Goal: Task Accomplishment & Management: Manage account settings

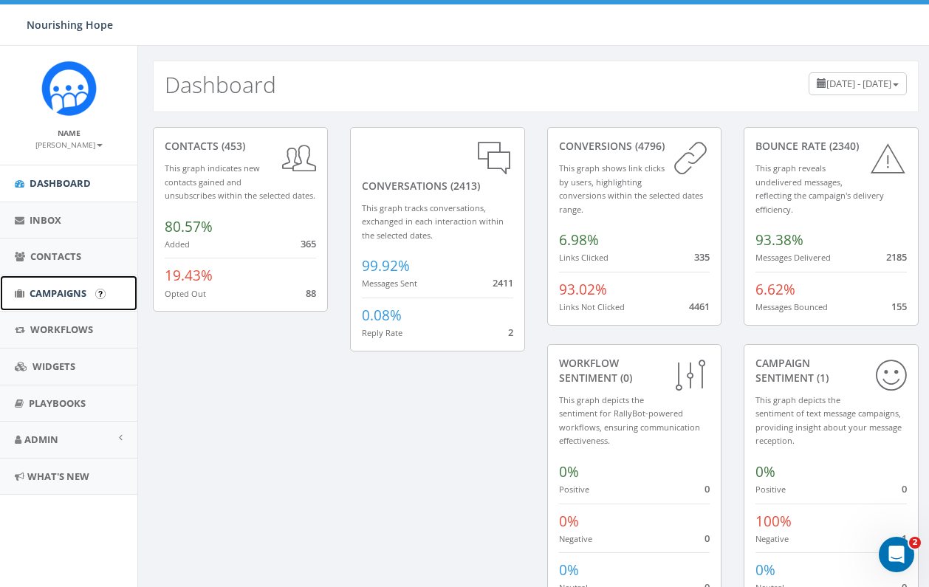
click at [60, 291] on span "Campaigns" at bounding box center [58, 293] width 57 height 13
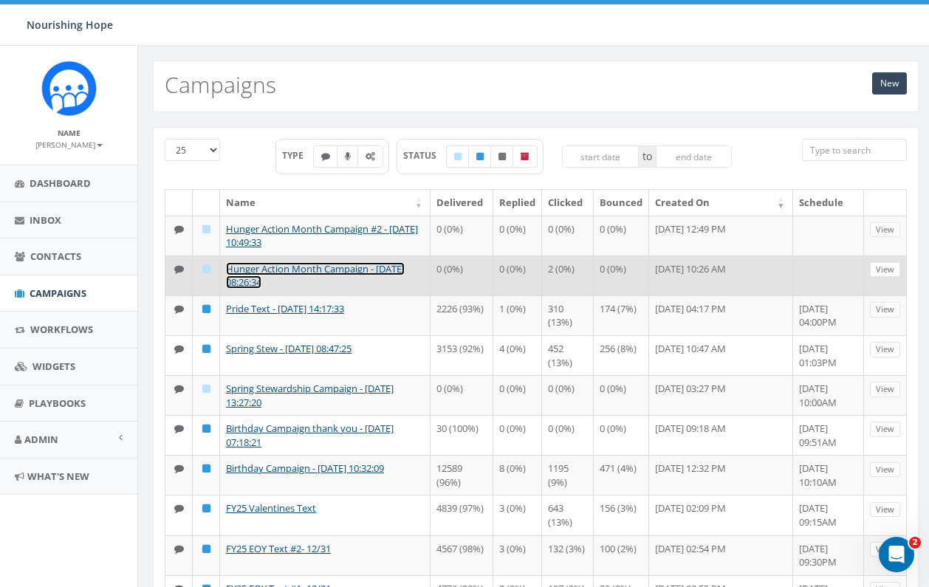
click at [333, 269] on link "Hunger Action Month Campaign - [DATE] 08:26:34" at bounding box center [315, 275] width 179 height 27
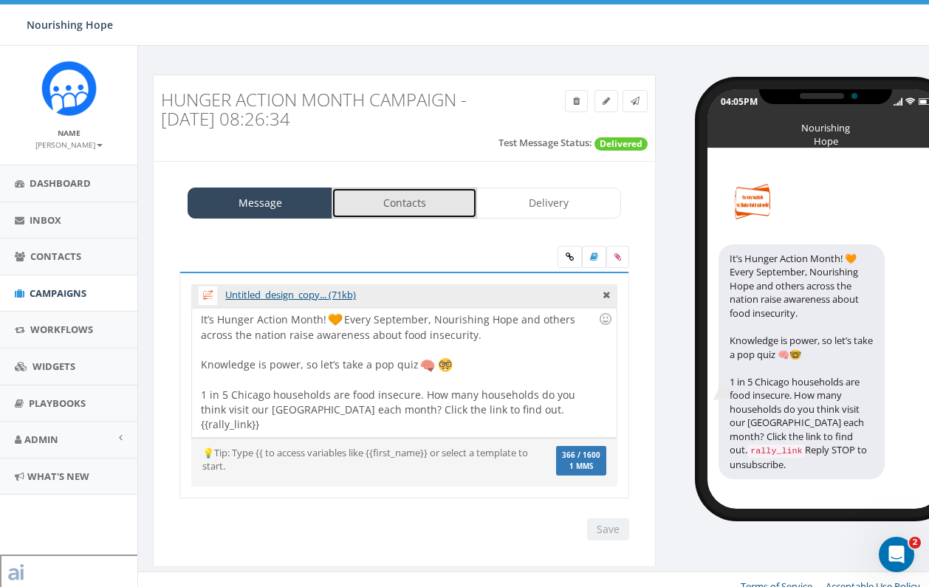
click at [372, 200] on link "Contacts" at bounding box center [404, 203] width 145 height 31
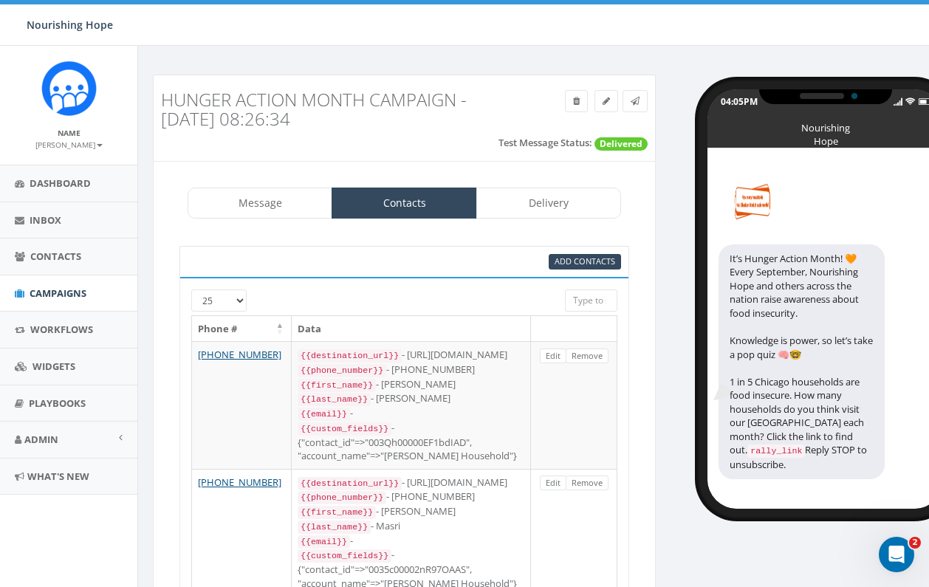
click at [595, 296] on input "search" at bounding box center [591, 301] width 52 height 22
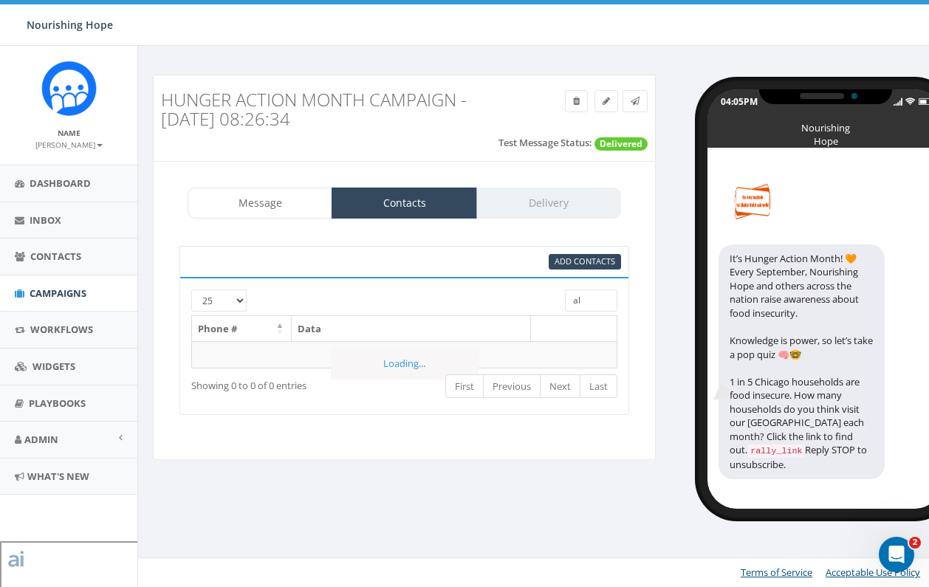
type input "a"
click at [622, 255] on div "Add Contacts" at bounding box center [481, 262] width 304 height 16
click at [614, 258] on span "Add Contacts" at bounding box center [585, 261] width 61 height 11
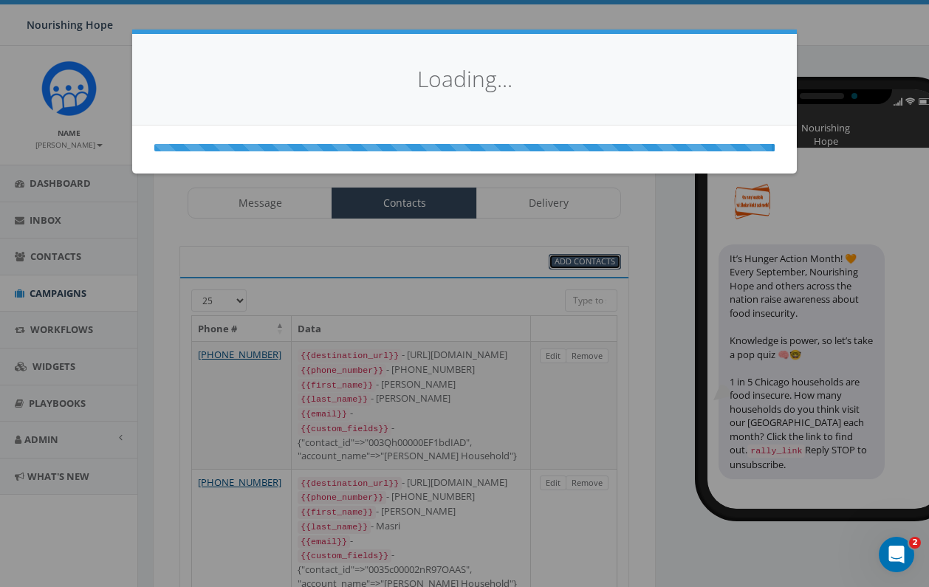
select select
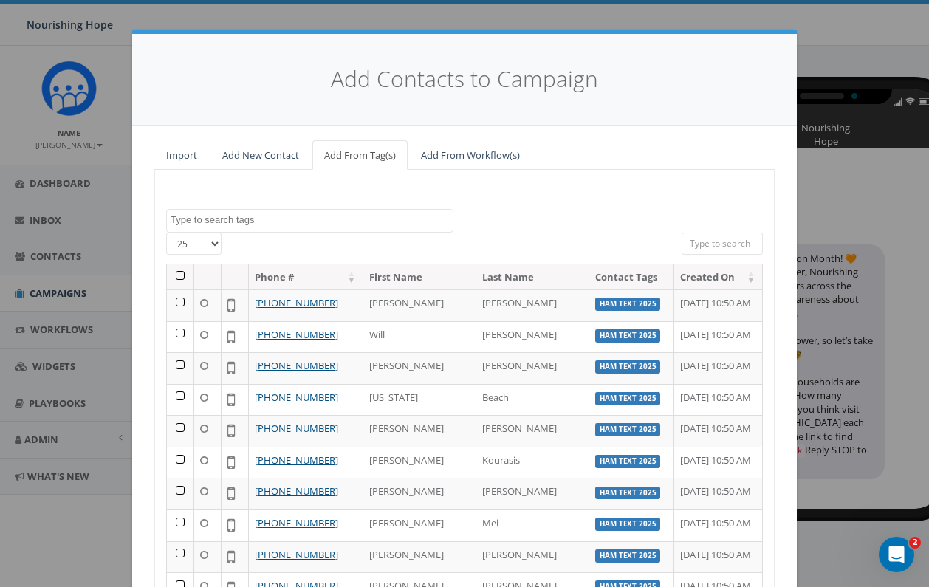
click at [325, 227] on span at bounding box center [309, 221] width 287 height 24
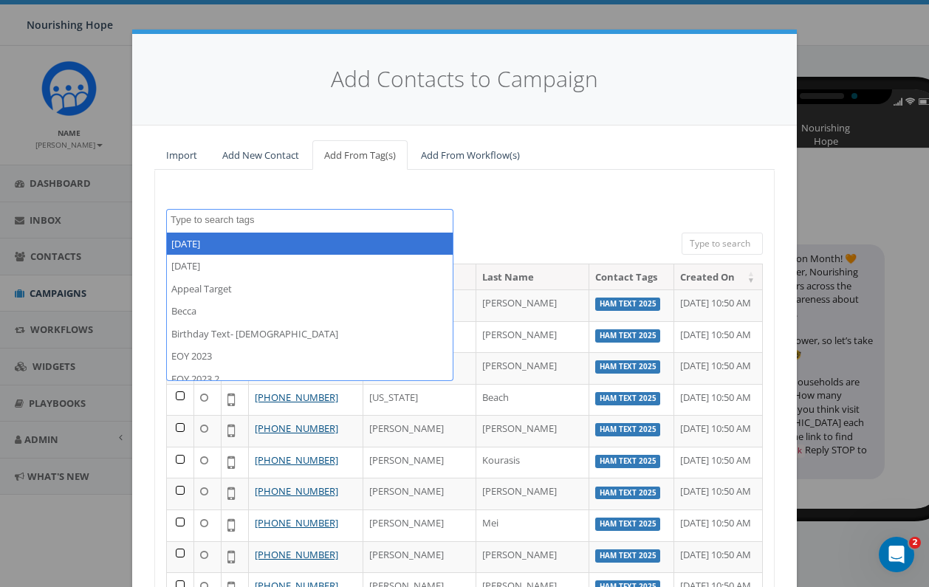
click at [700, 245] on input "search" at bounding box center [722, 244] width 81 height 22
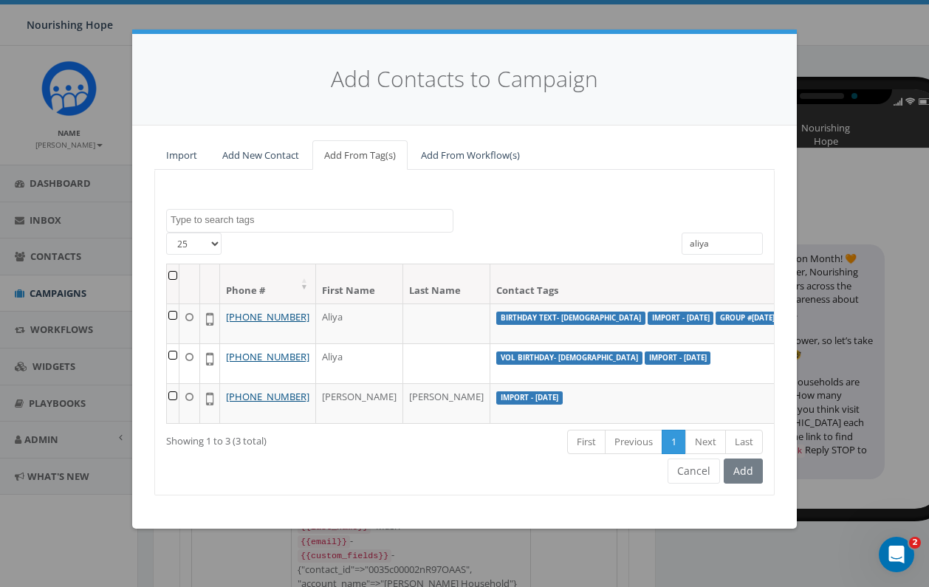
type input "aliya"
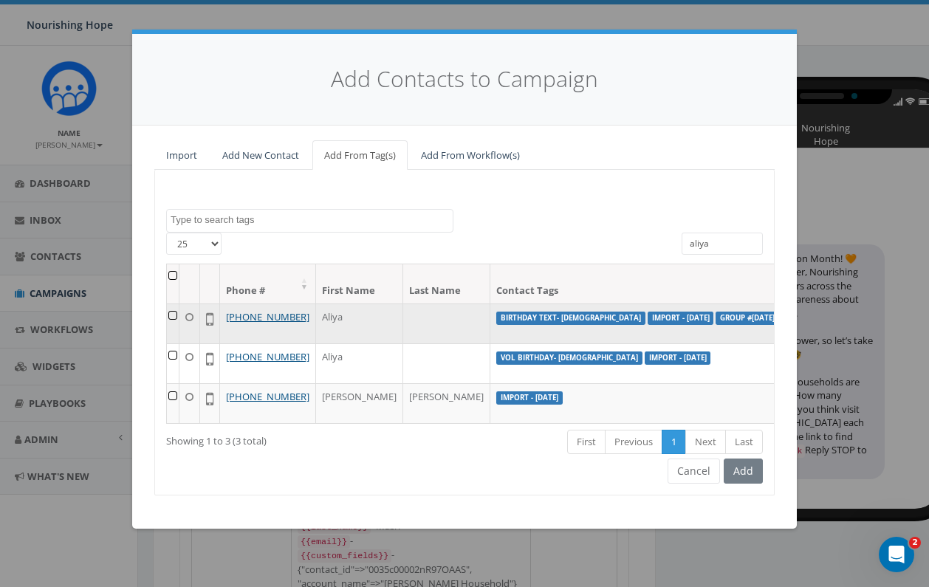
click at [177, 315] on td at bounding box center [173, 324] width 13 height 40
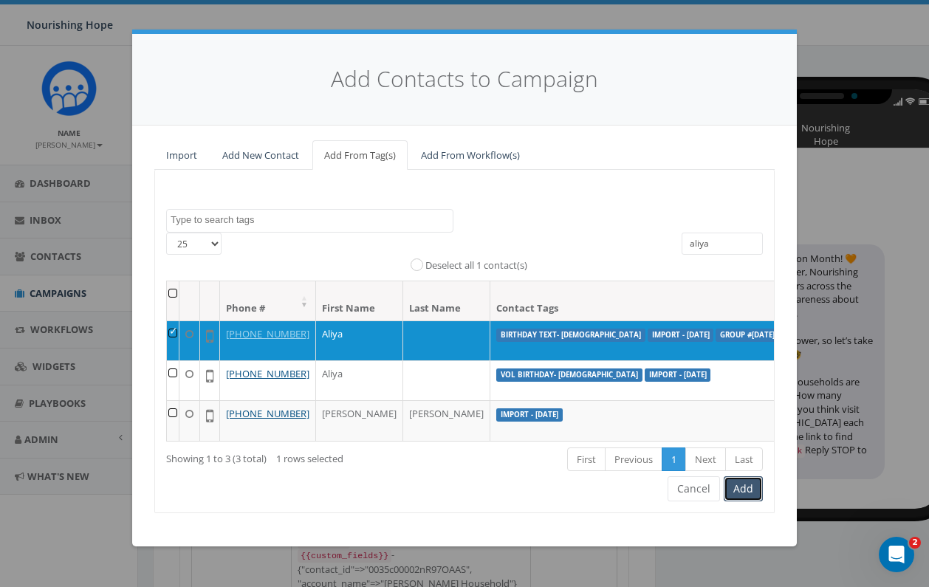
click at [753, 502] on button "Add" at bounding box center [743, 488] width 39 height 25
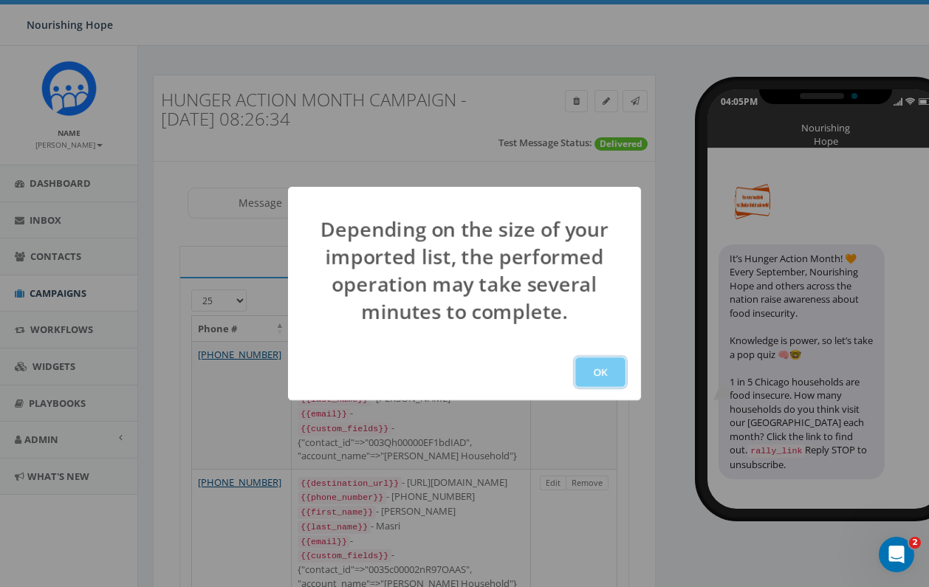
click at [609, 373] on button "OK" at bounding box center [600, 373] width 50 height 30
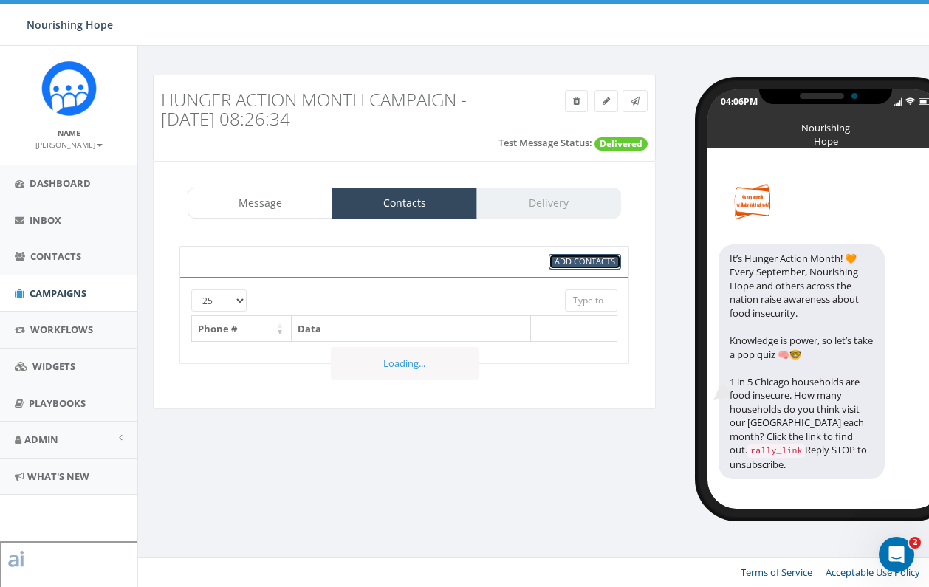
click at [597, 259] on span "Add Contacts" at bounding box center [585, 261] width 61 height 11
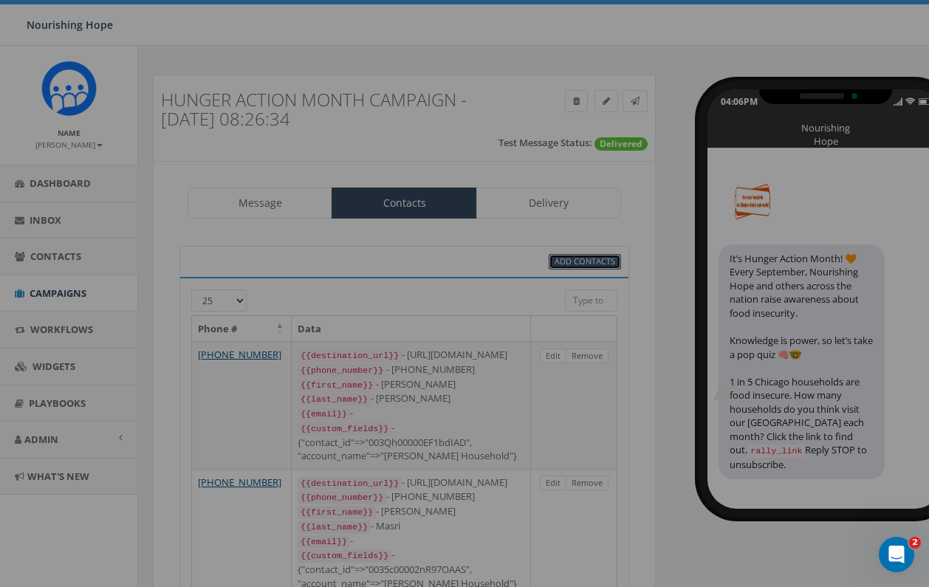
select select
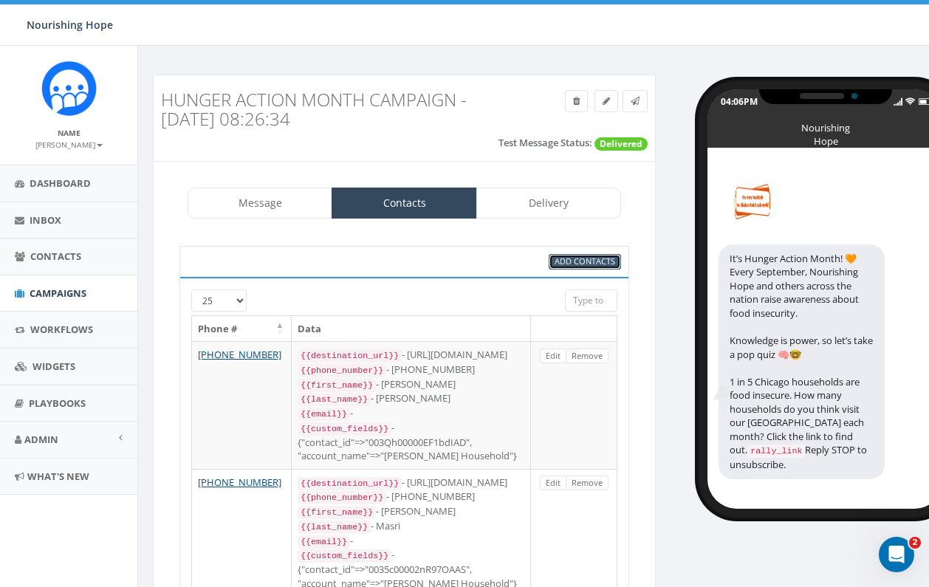
click at [566, 259] on span "Add Contacts" at bounding box center [585, 261] width 61 height 11
click at [588, 260] on span "Add Contacts" at bounding box center [585, 261] width 61 height 11
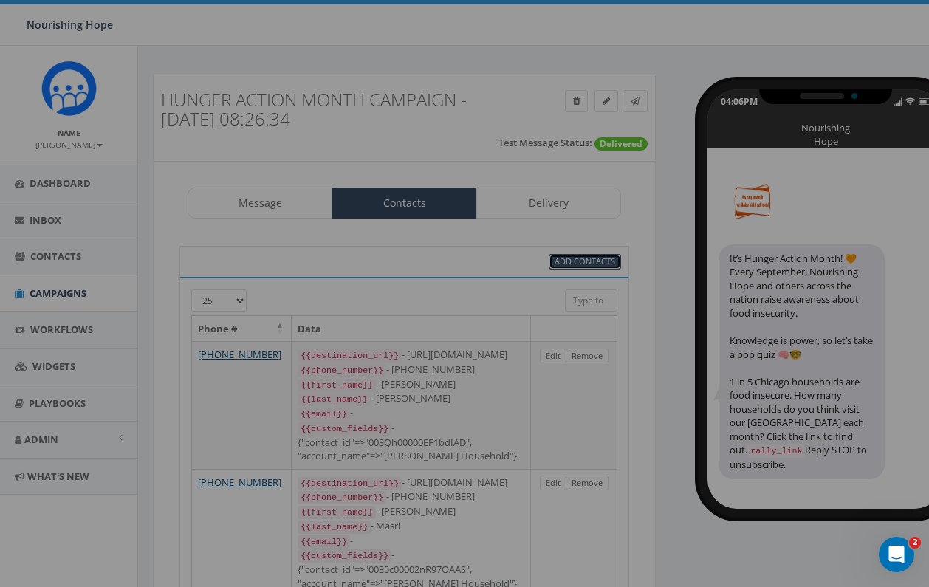
select select
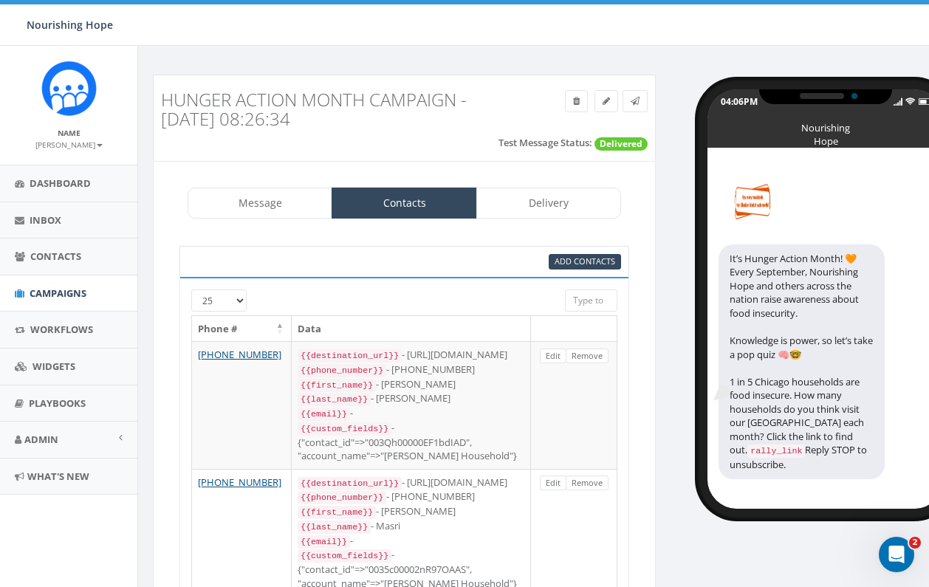
click at [255, 205] on link "Message" at bounding box center [260, 203] width 145 height 31
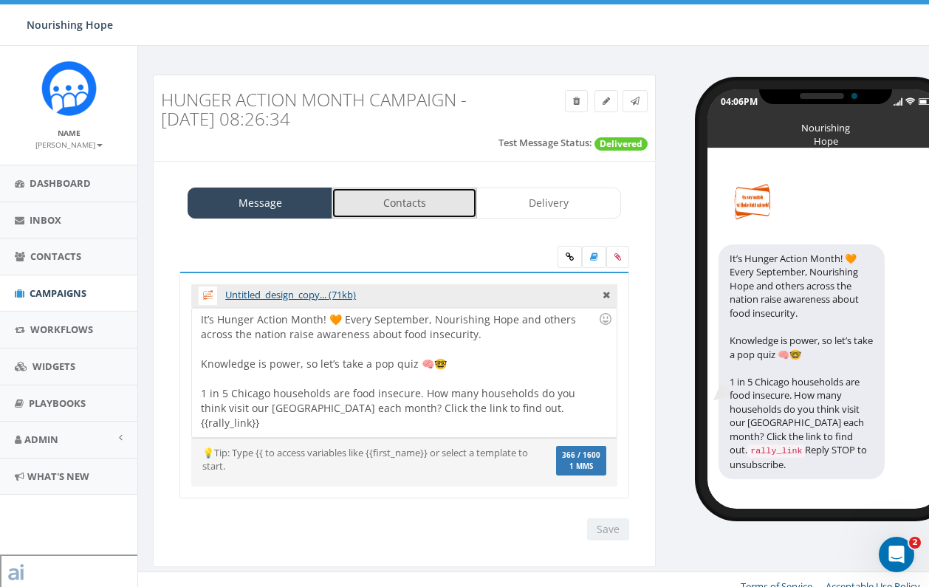
click at [386, 199] on link "Contacts" at bounding box center [404, 203] width 145 height 31
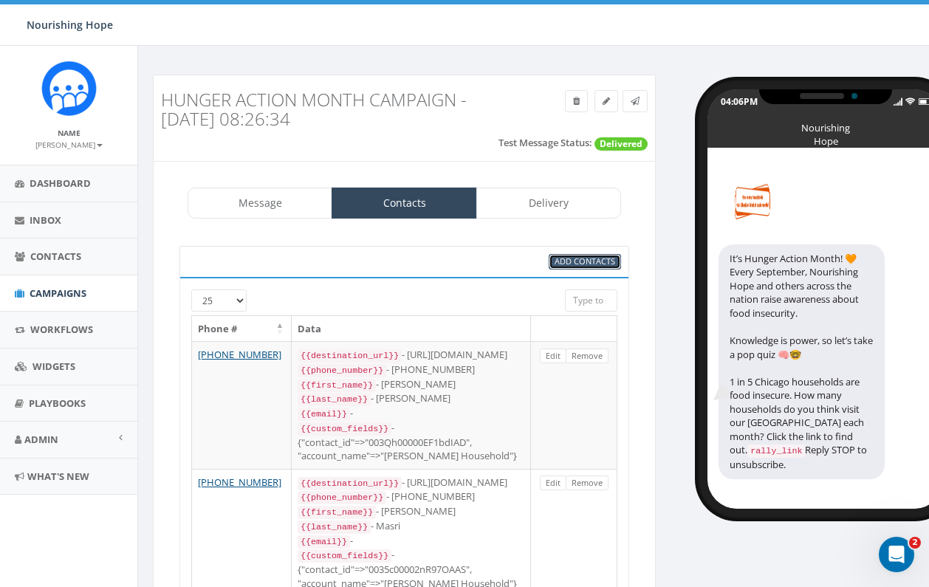
click at [613, 262] on span "Add Contacts" at bounding box center [585, 261] width 61 height 11
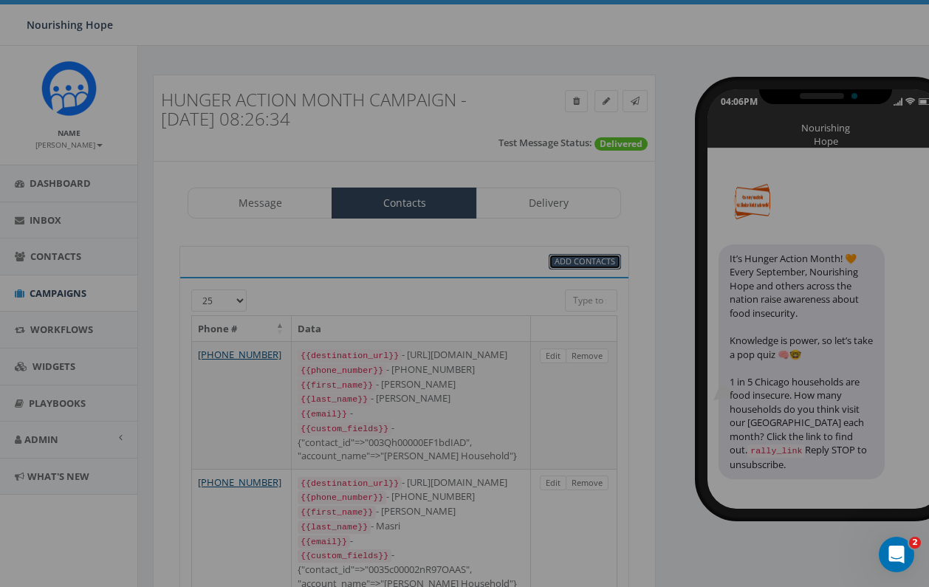
select select
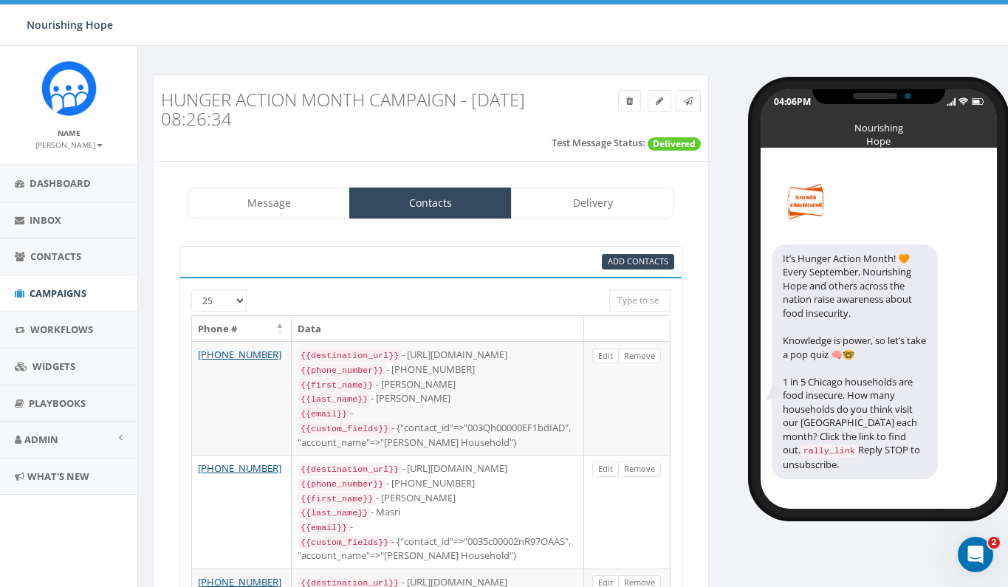
click at [658, 262] on span "Add Contacts" at bounding box center [638, 261] width 61 height 11
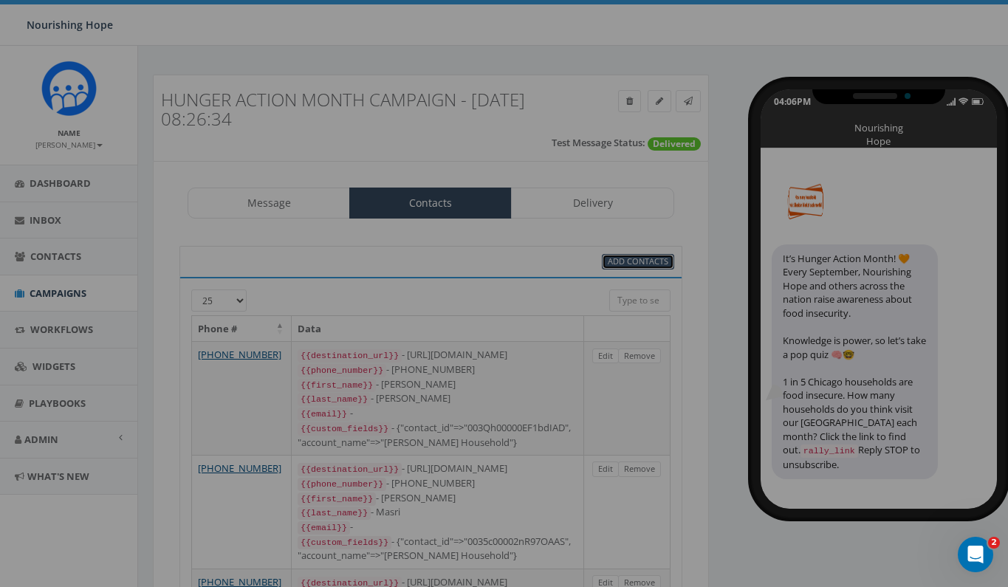
select select
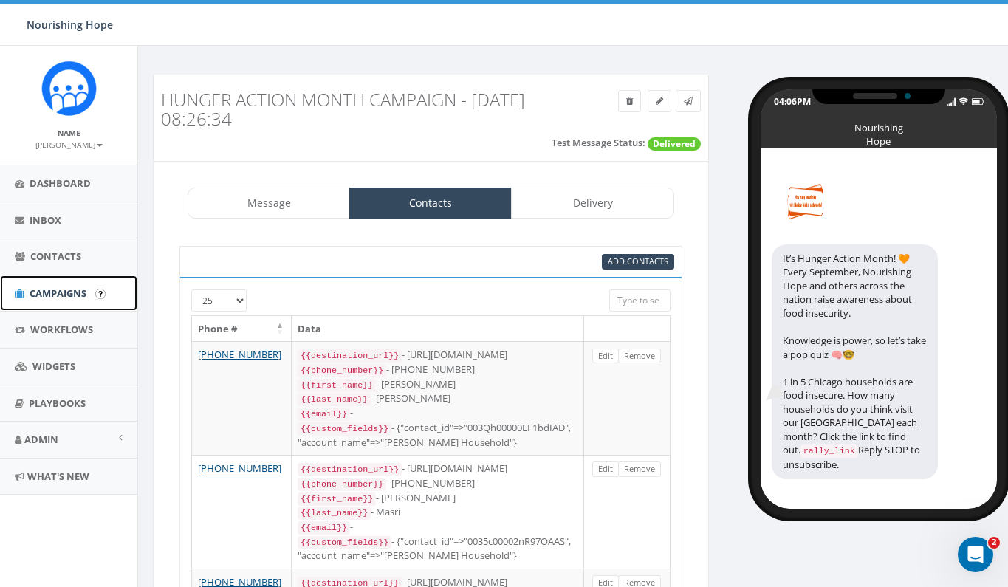
click at [81, 300] on link "Campaigns" at bounding box center [68, 294] width 137 height 36
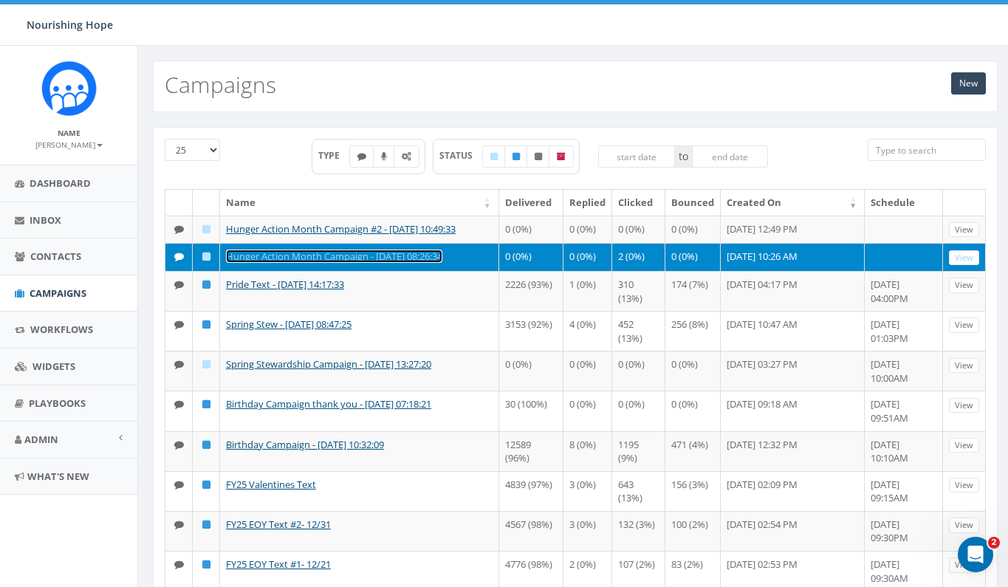
click at [267, 263] on link "Hunger Action Month Campaign - [DATE] 08:26:34" at bounding box center [334, 256] width 216 height 13
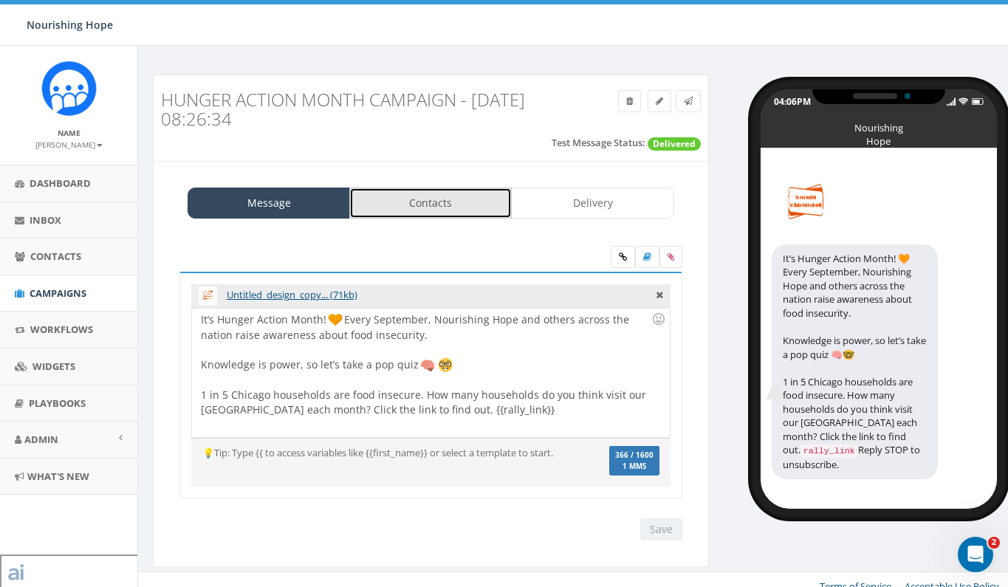
click at [445, 209] on link "Contacts" at bounding box center [430, 203] width 163 height 31
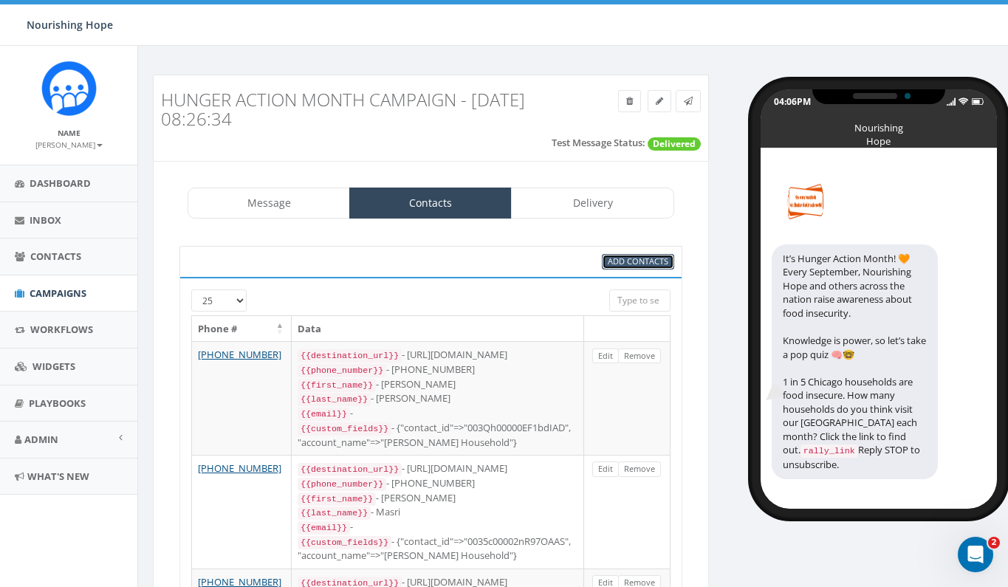
click at [623, 259] on span "Add Contacts" at bounding box center [638, 261] width 61 height 11
select select
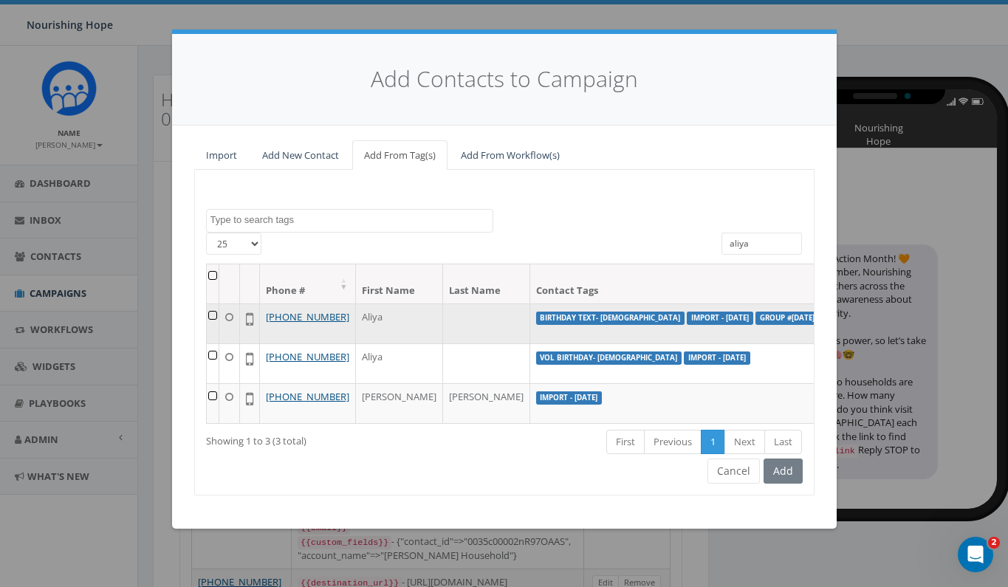
click at [216, 316] on td at bounding box center [213, 324] width 13 height 40
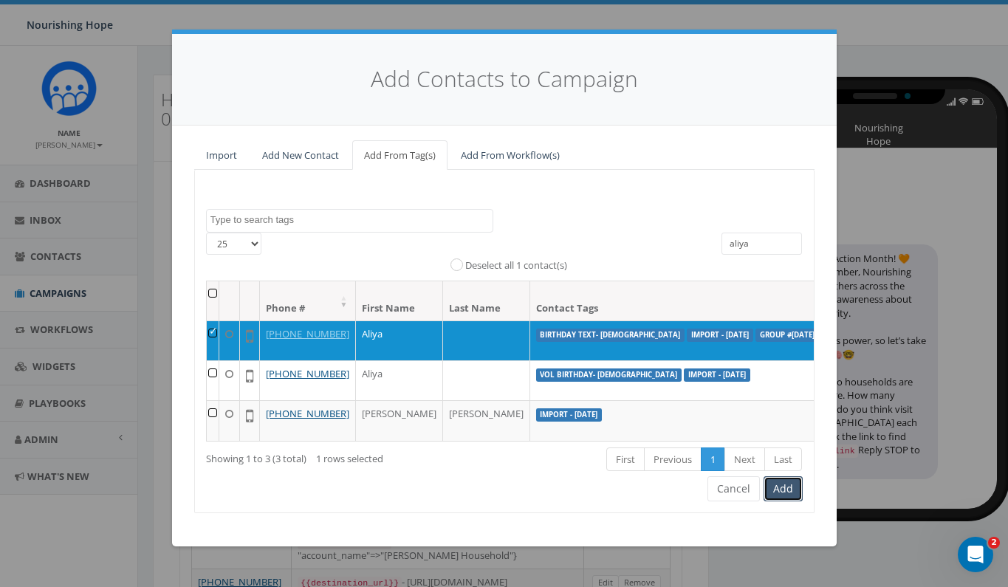
click at [790, 502] on button "Add" at bounding box center [783, 488] width 39 height 25
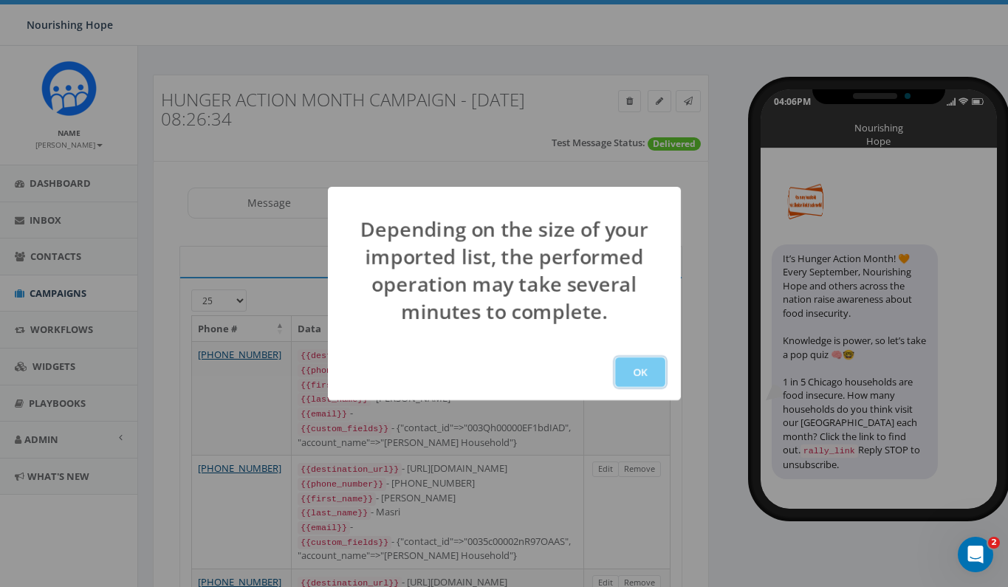
click at [650, 379] on button "OK" at bounding box center [640, 373] width 50 height 30
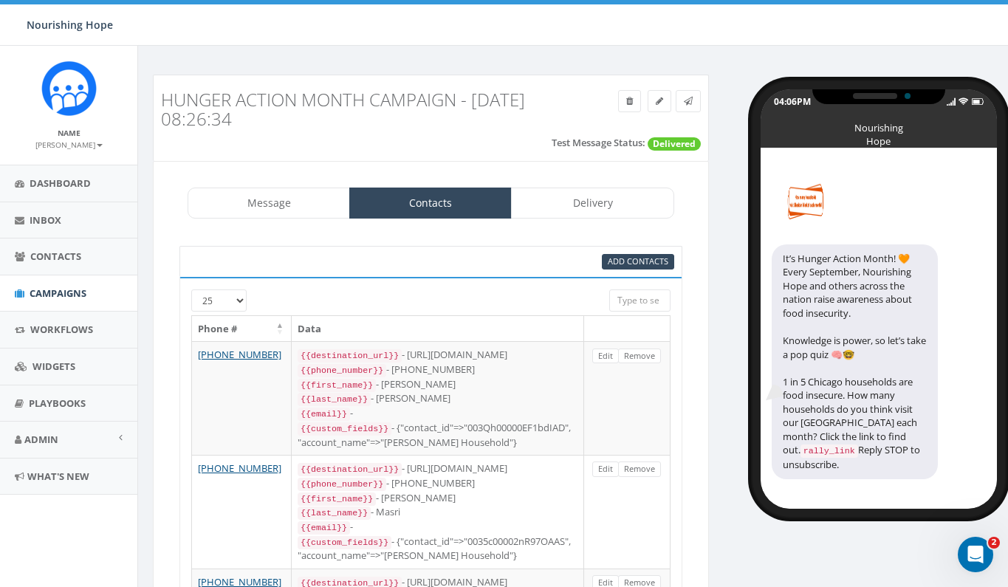
scroll to position [231, 0]
click at [639, 264] on span "Add Contacts" at bounding box center [638, 261] width 61 height 11
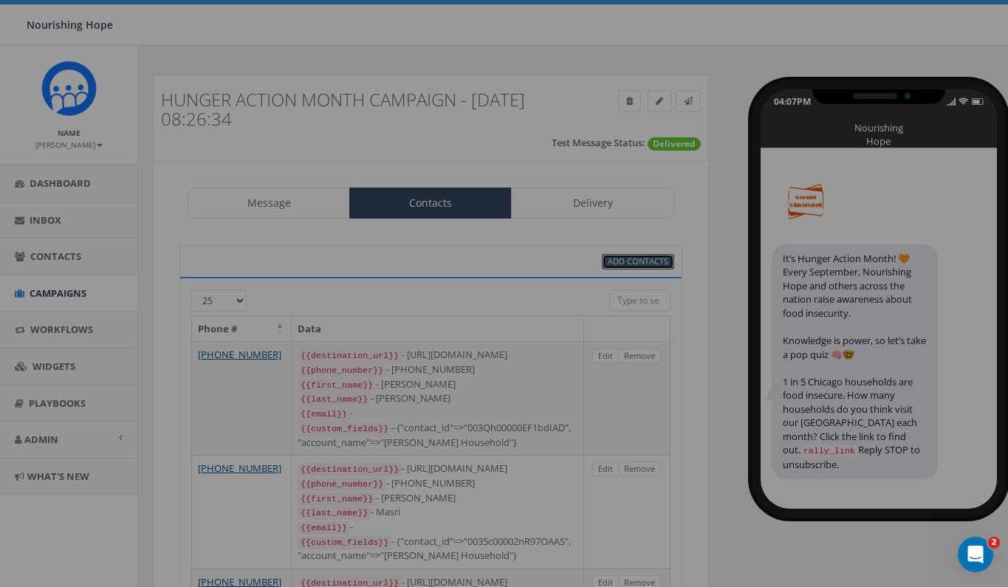
select select
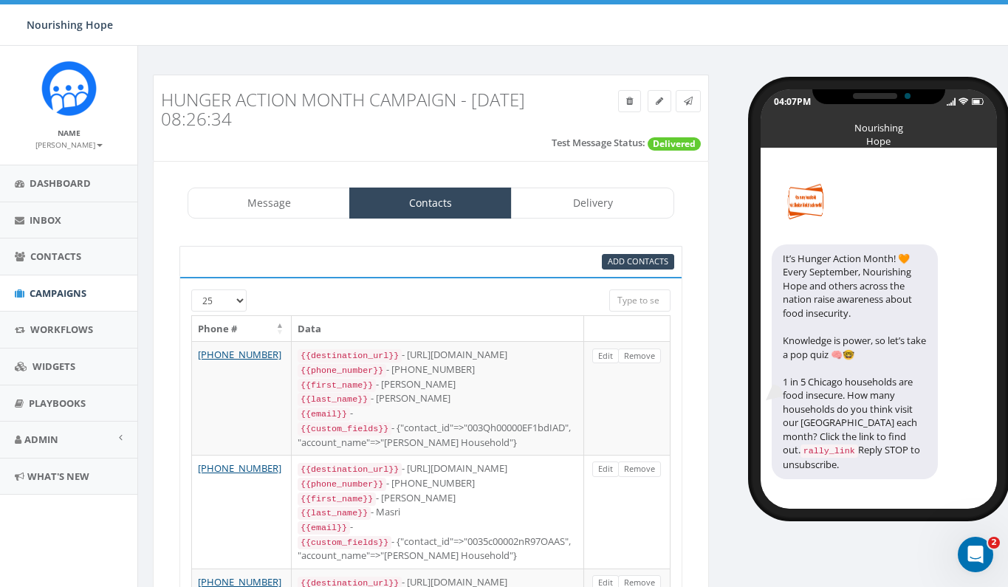
click at [737, 203] on div "04:07PM Nourishing Hope It’s Hunger Action Month! 🧡 Every September, Nourishing…" at bounding box center [864, 292] width 289 height 434
click at [642, 257] on span "Add Contacts" at bounding box center [638, 261] width 61 height 11
select select
click at [647, 262] on span "Add Contacts" at bounding box center [638, 261] width 61 height 11
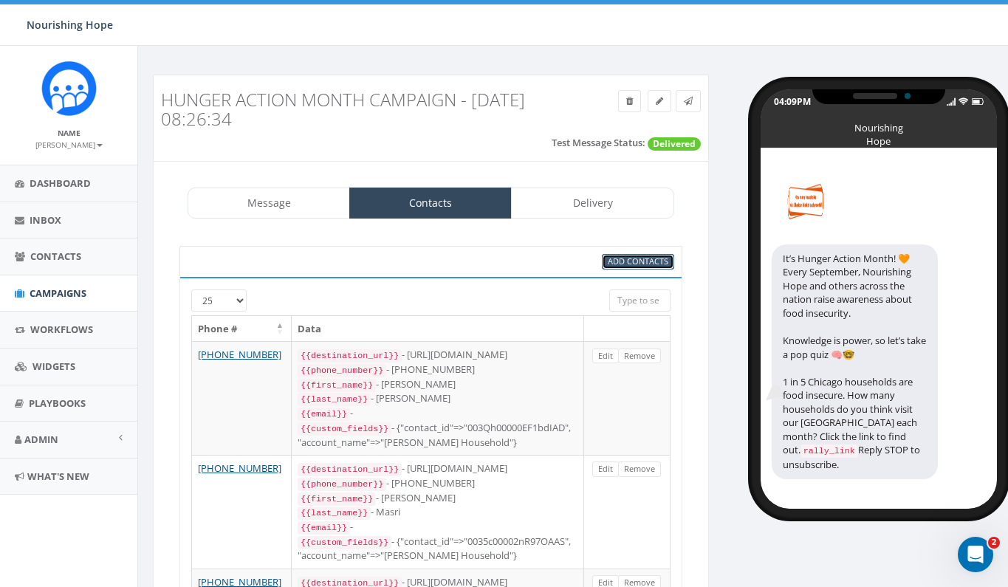
select select
click at [646, 298] on input "search" at bounding box center [639, 301] width 61 height 22
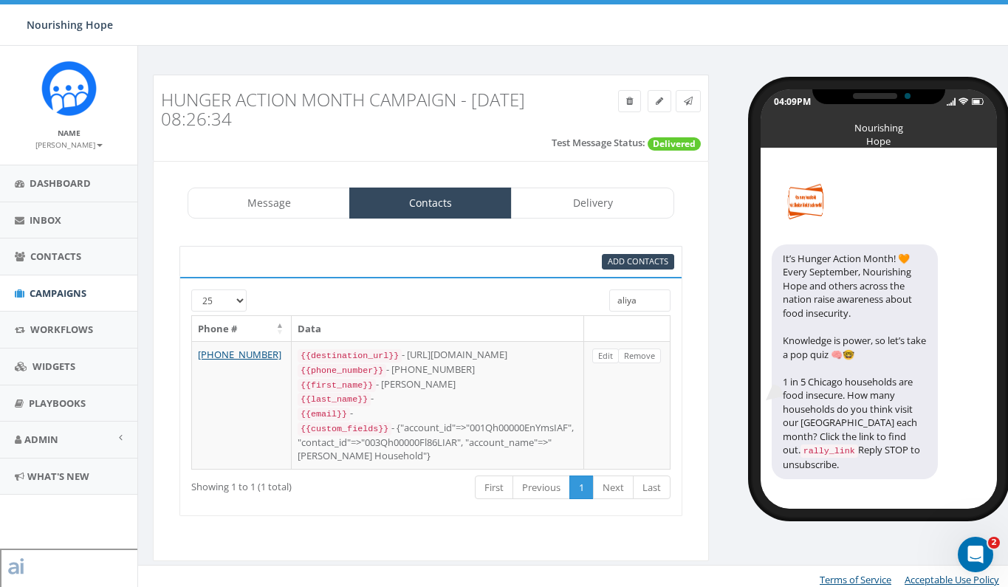
type input "aliya"
drag, startPoint x: 646, startPoint y: 302, endPoint x: 594, endPoint y: 297, distance: 52.7
click at [594, 297] on div "25 50 100 aliya" at bounding box center [431, 303] width 502 height 26
click at [724, 301] on div "04:09PM Nourishing Hope It’s Hunger Action Month! 🧡 Every September, Nourishing…" at bounding box center [864, 292] width 289 height 434
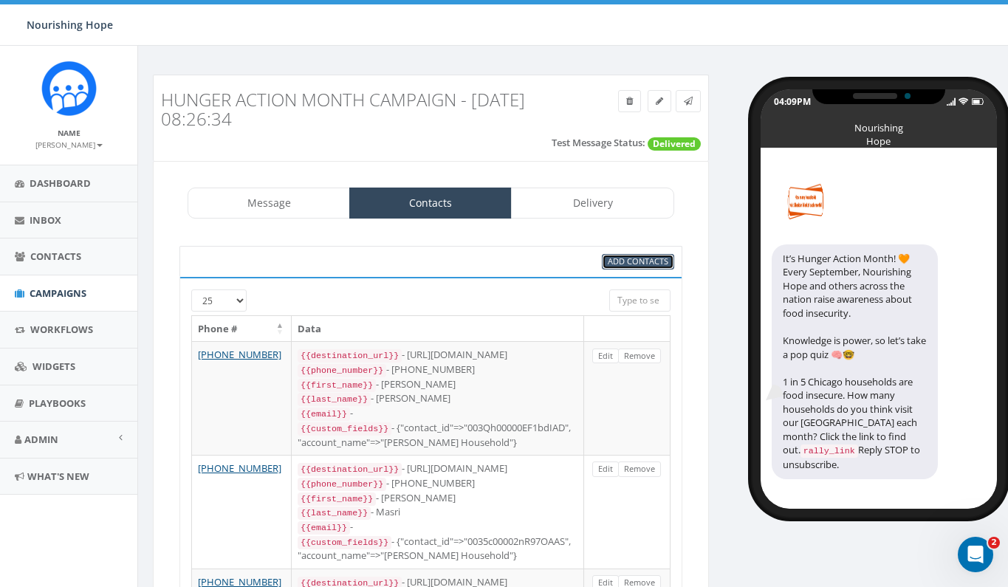
click at [642, 259] on span "Add Contacts" at bounding box center [638, 261] width 61 height 11
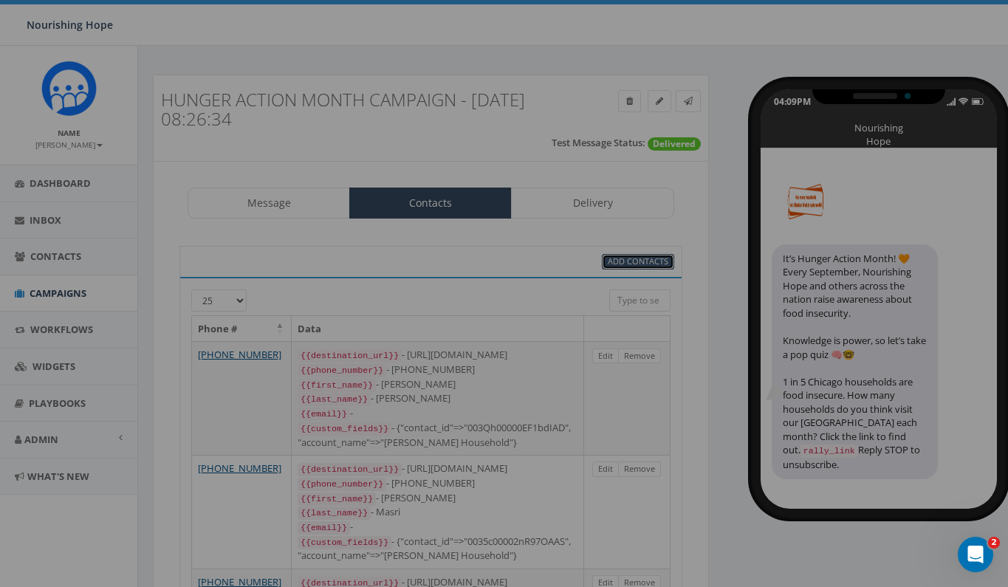
select select
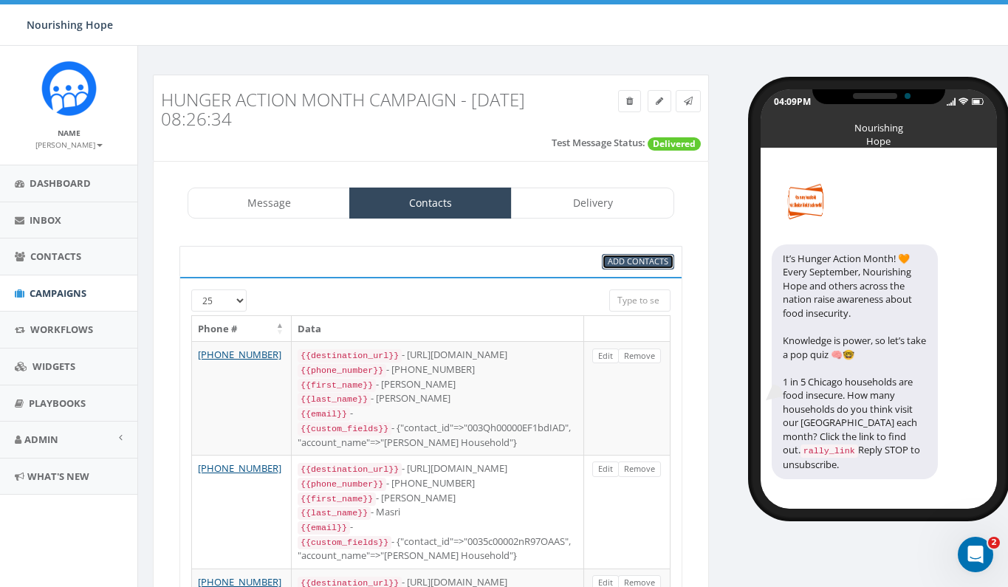
click at [603, 264] on link "Add Contacts" at bounding box center [638, 262] width 72 height 16
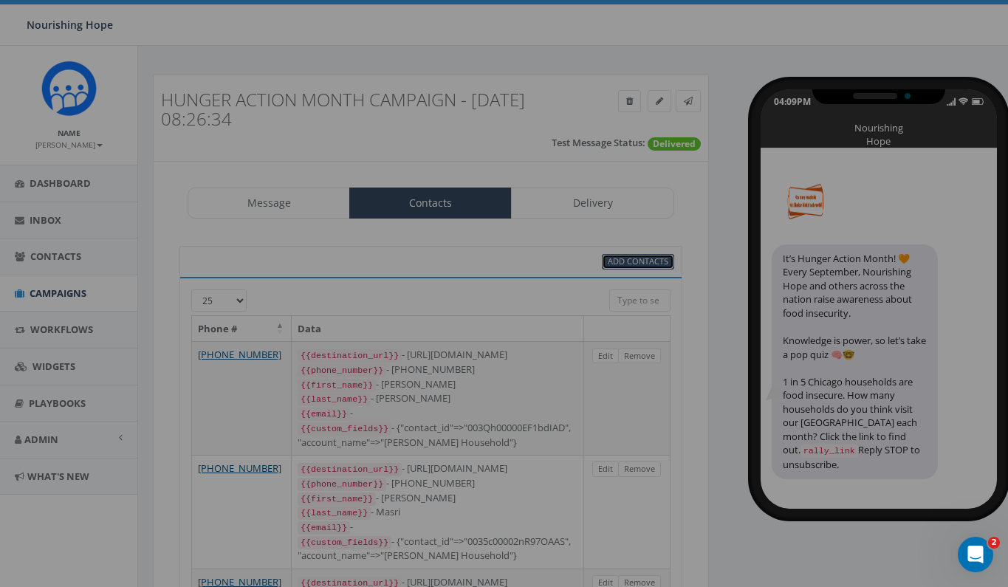
select select
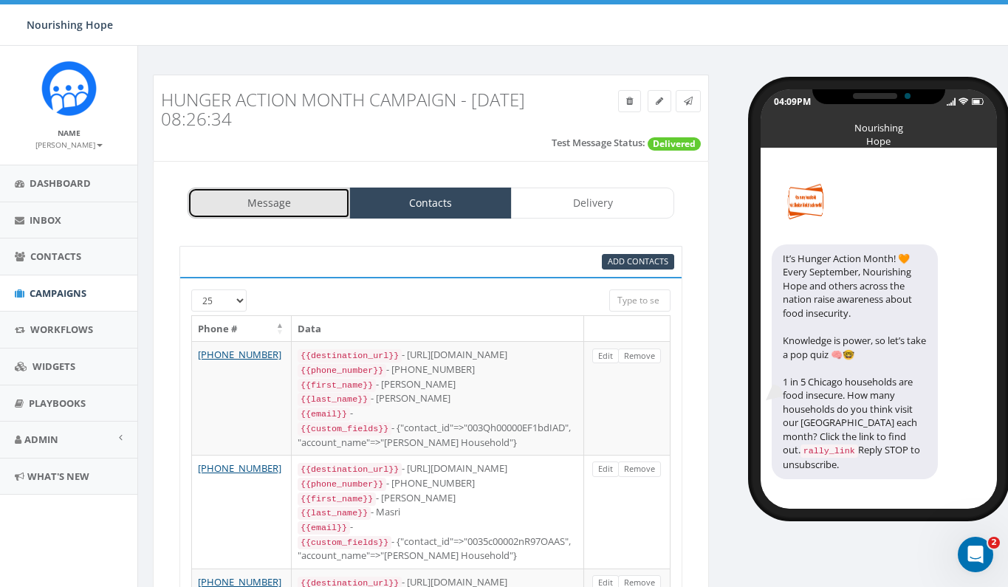
click at [292, 191] on link "Message" at bounding box center [269, 203] width 163 height 31
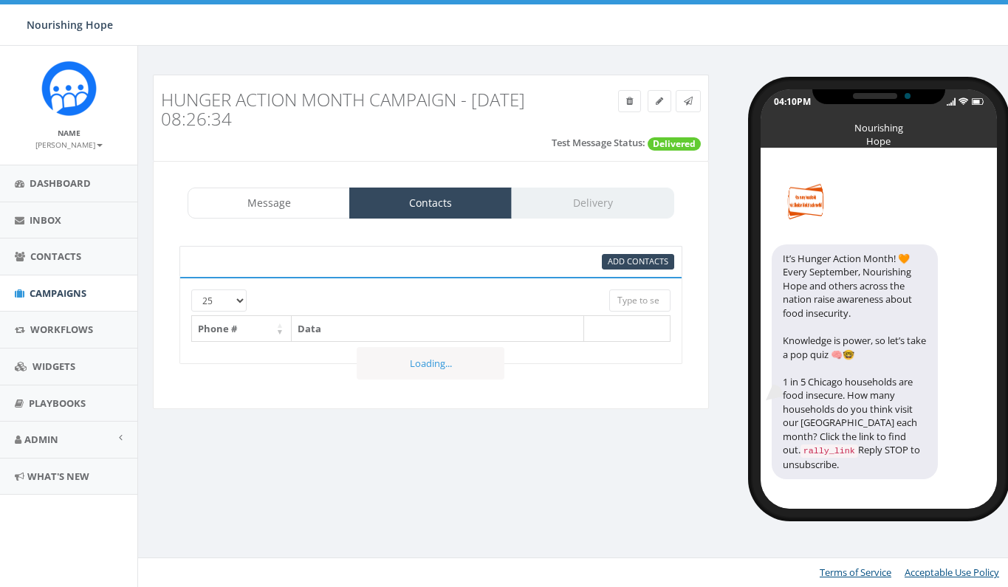
select select
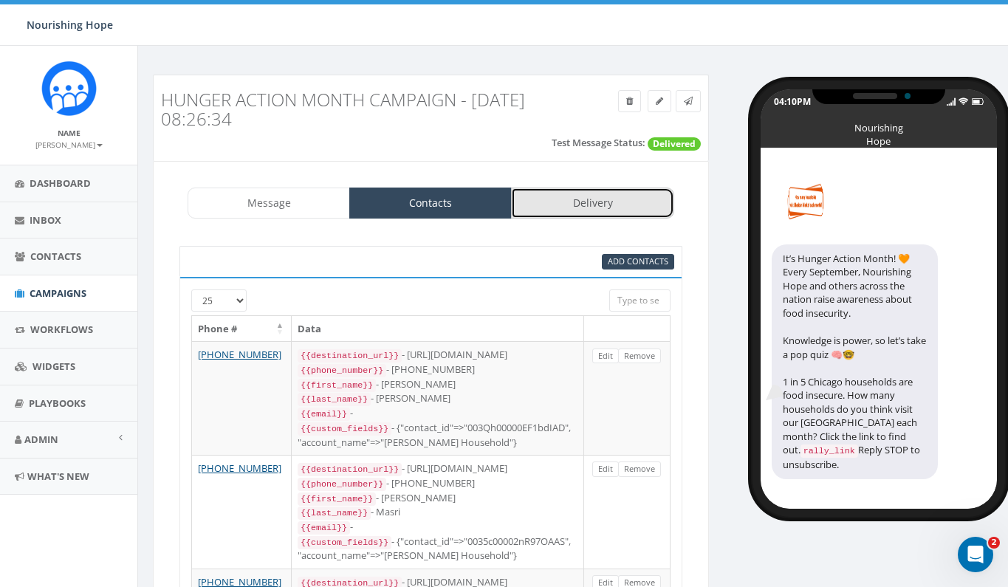
click at [649, 202] on link "Delivery" at bounding box center [592, 203] width 163 height 31
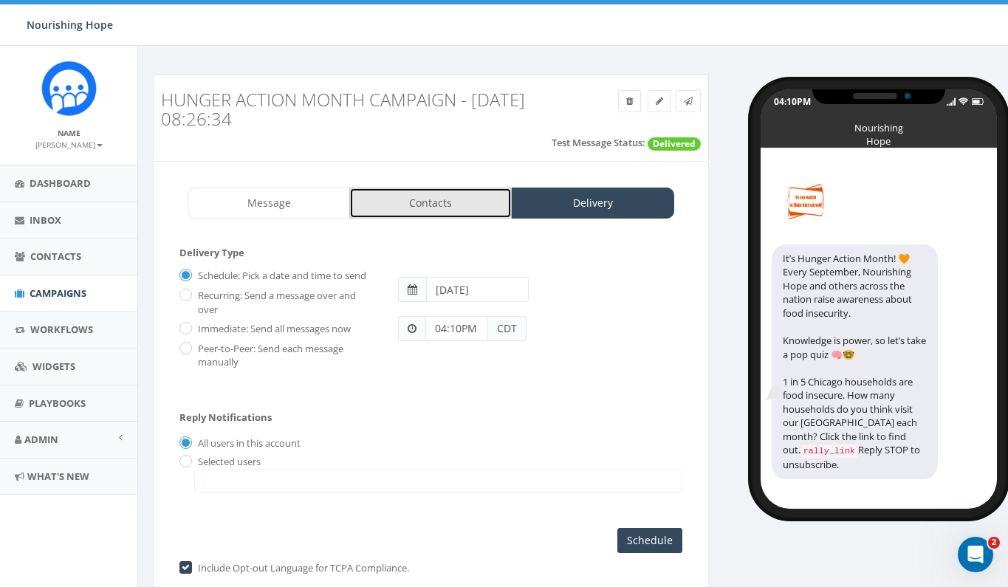
click at [474, 208] on link "Contacts" at bounding box center [430, 203] width 163 height 31
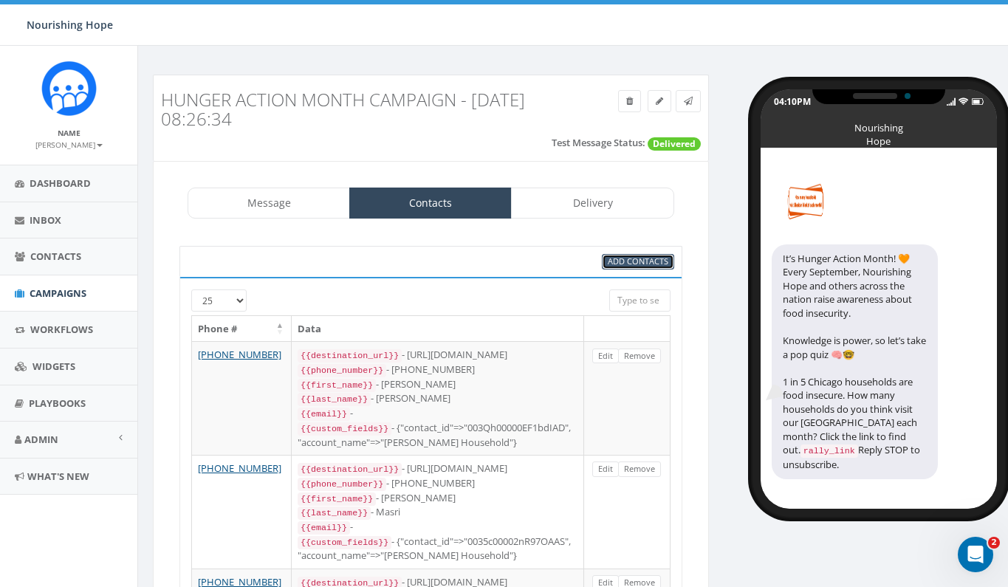
click at [656, 264] on span "Add Contacts" at bounding box center [638, 261] width 61 height 11
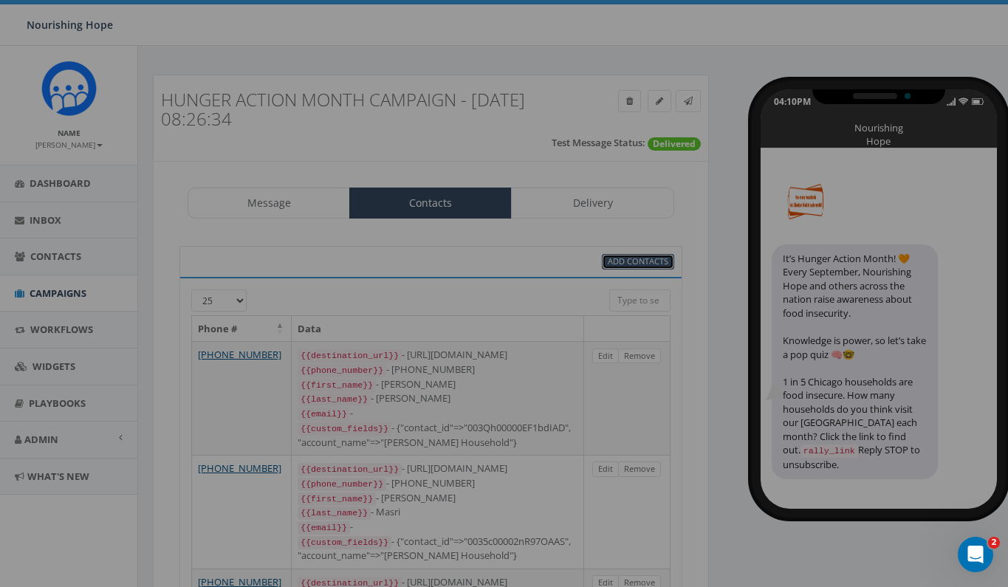
select select
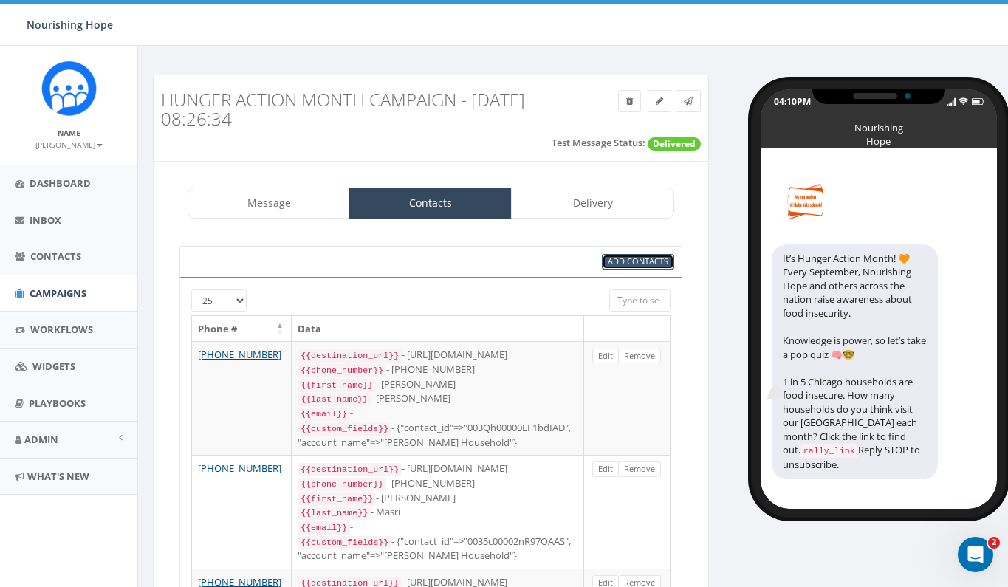
click at [607, 259] on link "Add Contacts" at bounding box center [638, 262] width 72 height 16
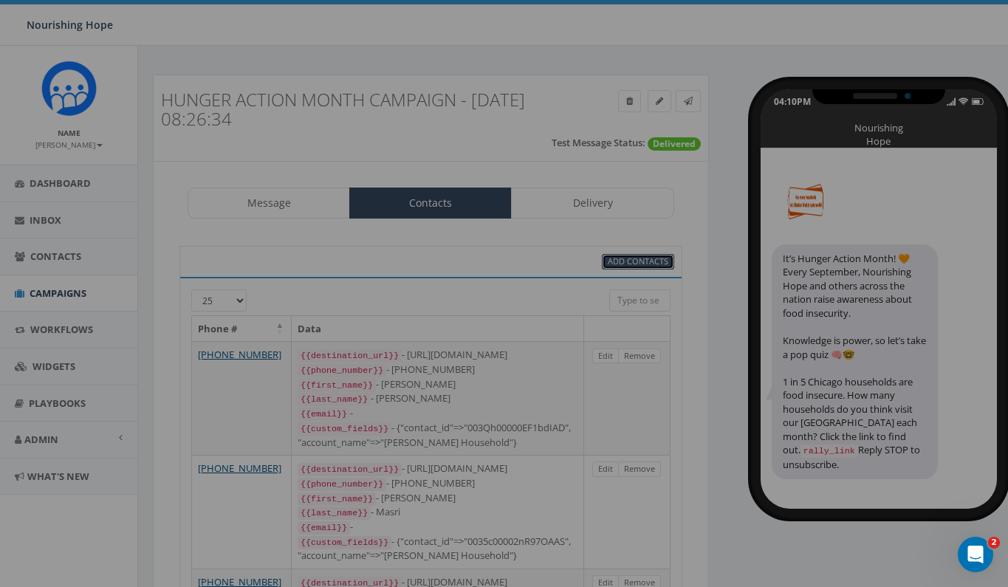
select select
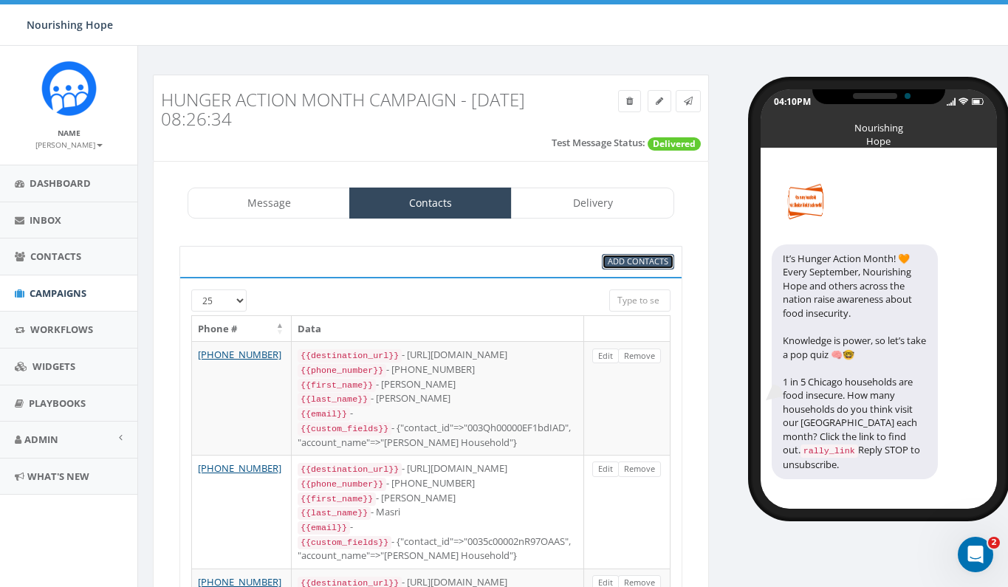
click at [642, 264] on span "Add Contacts" at bounding box center [638, 261] width 61 height 11
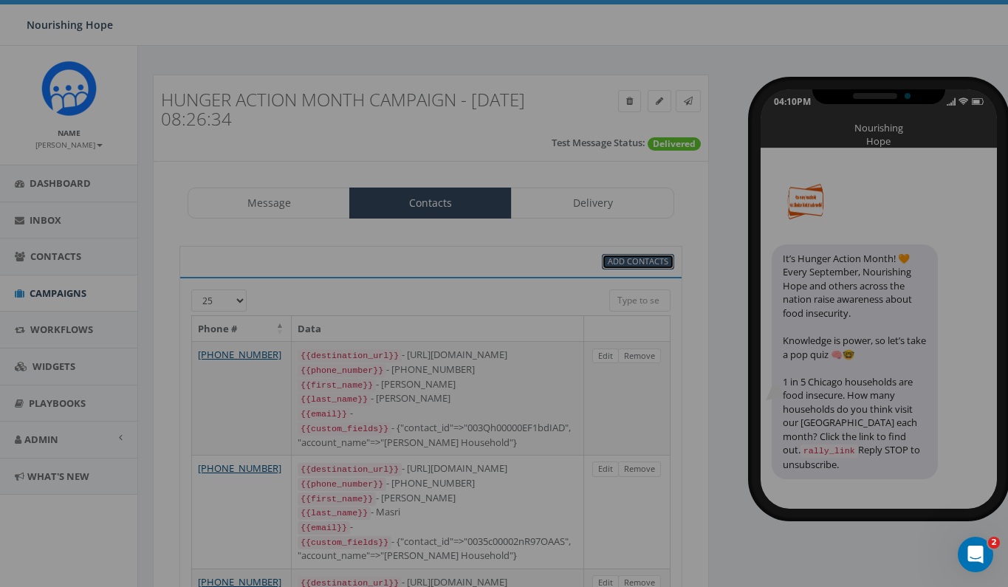
select select
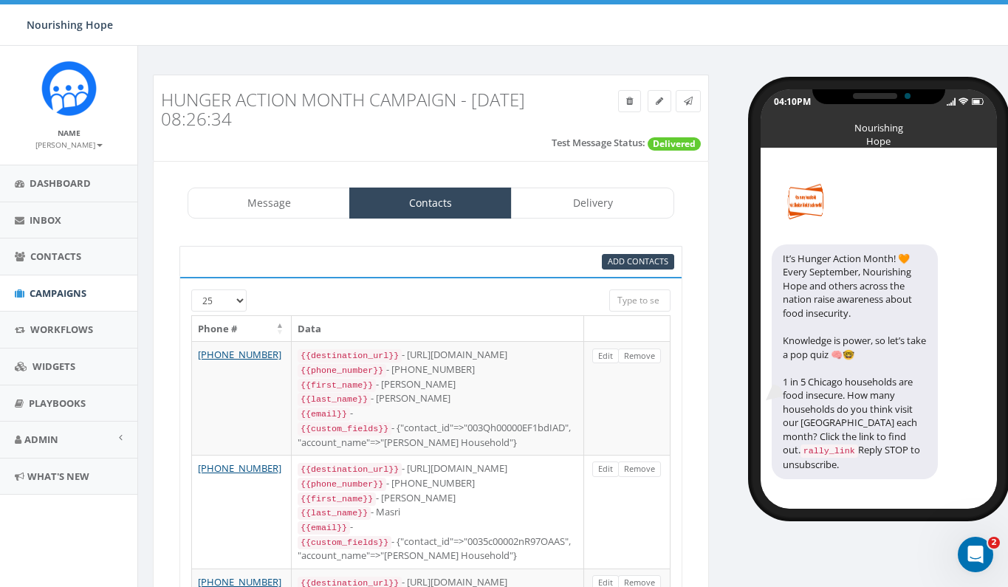
click at [724, 346] on div "04:10PM Nourishing Hope It’s Hunger Action Month! 🧡 Every September, Nourishing…" at bounding box center [864, 292] width 289 height 434
click at [86, 296] on span "Campaigns" at bounding box center [58, 293] width 57 height 13
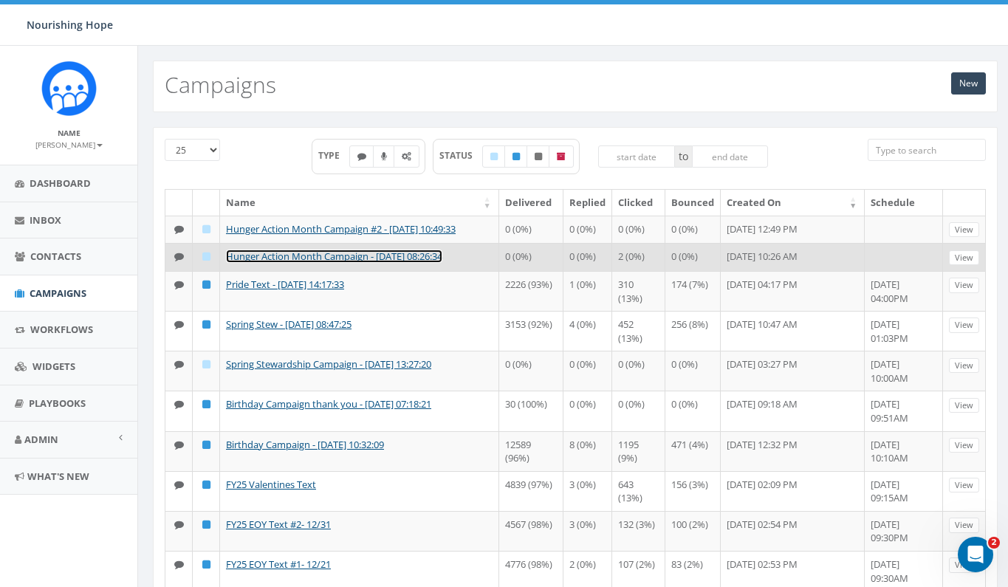
click at [287, 263] on link "Hunger Action Month Campaign - [DATE] 08:26:34" at bounding box center [334, 256] width 216 height 13
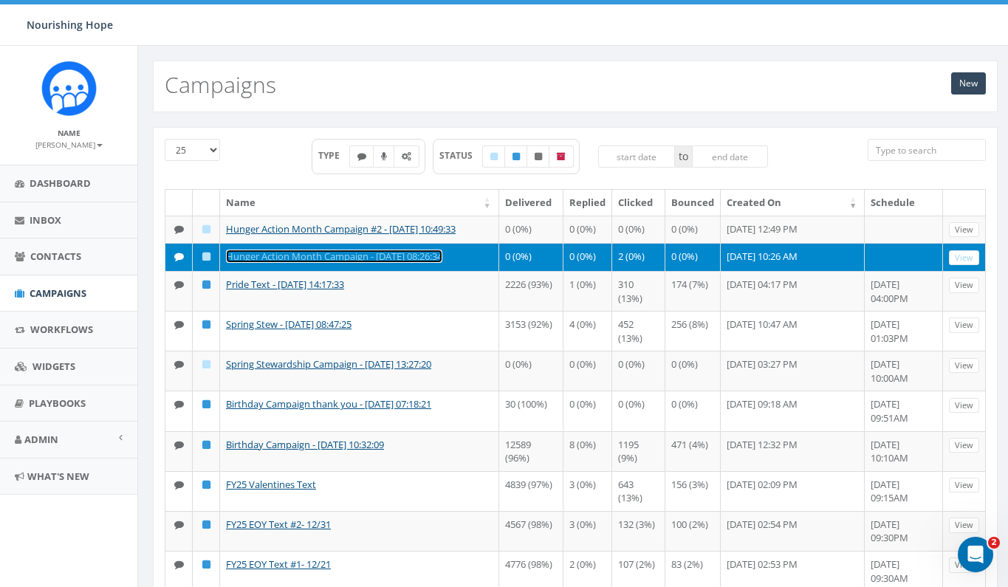
click at [392, 263] on link "Hunger Action Month Campaign - [DATE] 08:26:34" at bounding box center [334, 256] width 216 height 13
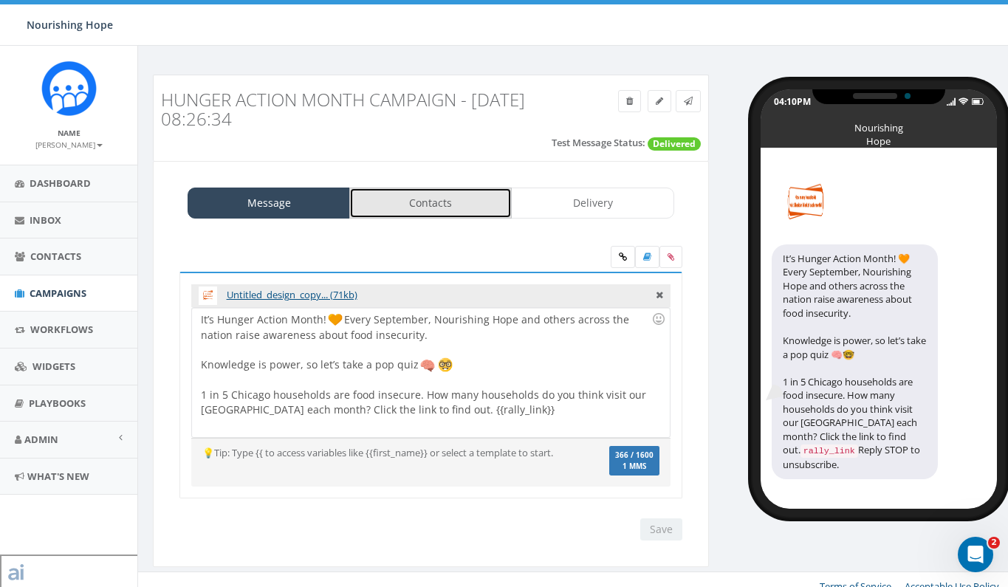
click at [472, 203] on link "Contacts" at bounding box center [430, 203] width 163 height 31
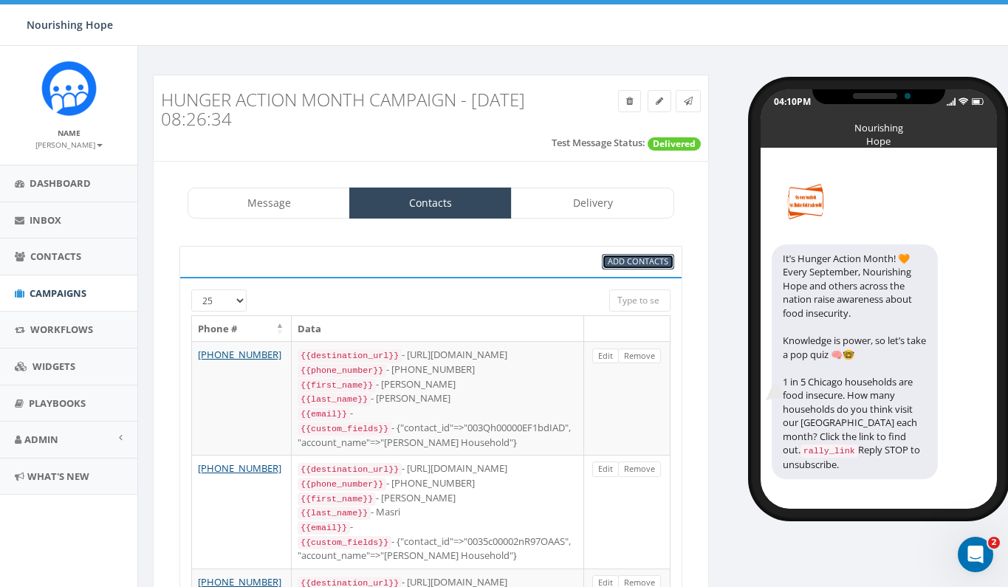
click at [643, 259] on span "Add Contacts" at bounding box center [638, 261] width 61 height 11
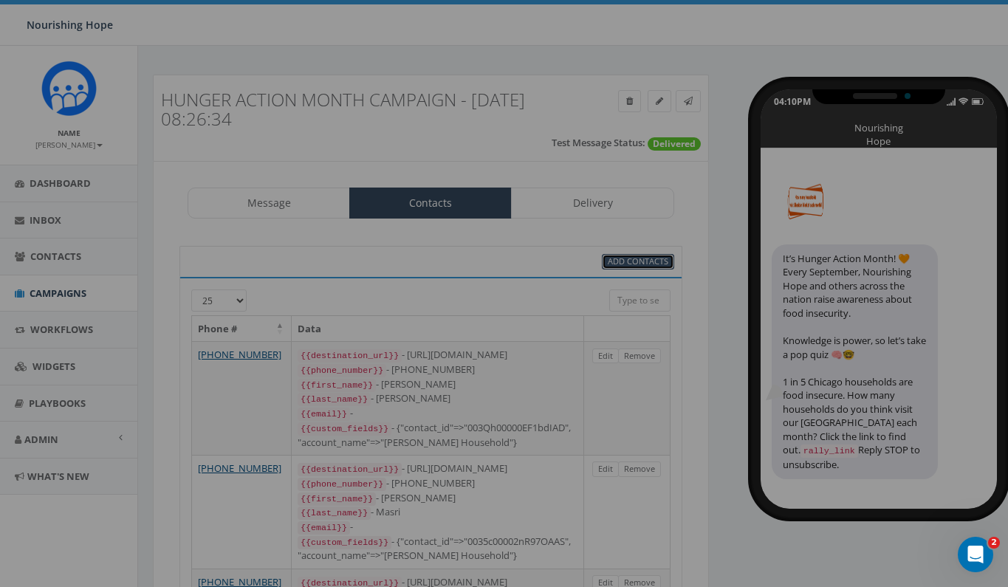
select select
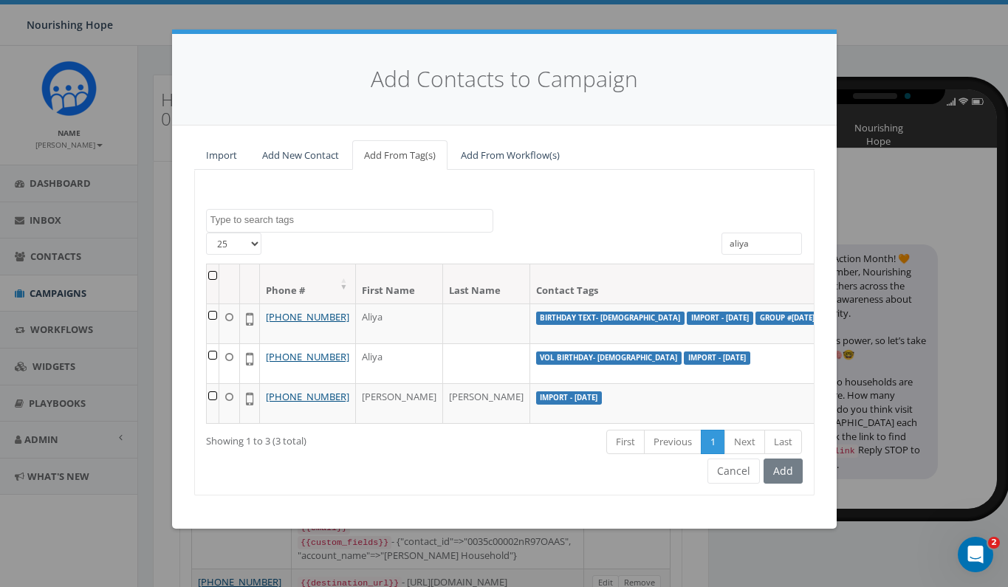
click at [358, 213] on textarea "Search" at bounding box center [352, 219] width 282 height 13
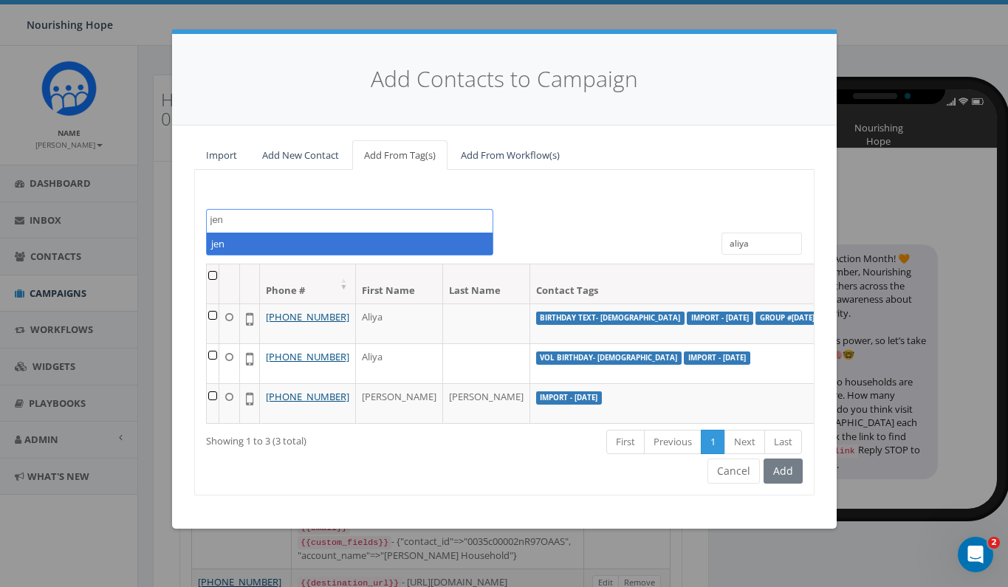
type textarea "jen"
select select "jen"
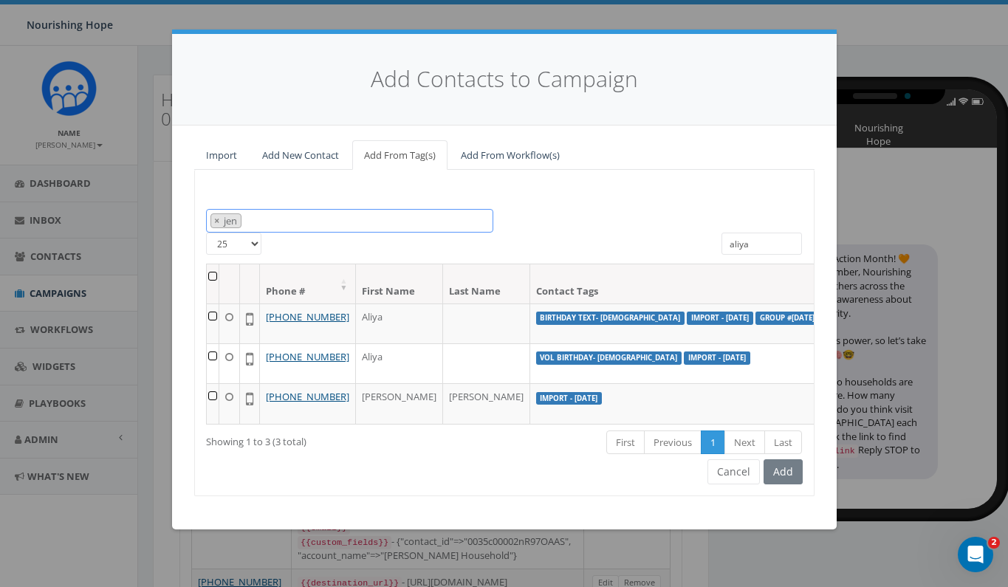
click at [290, 223] on span "× jen" at bounding box center [349, 221] width 287 height 24
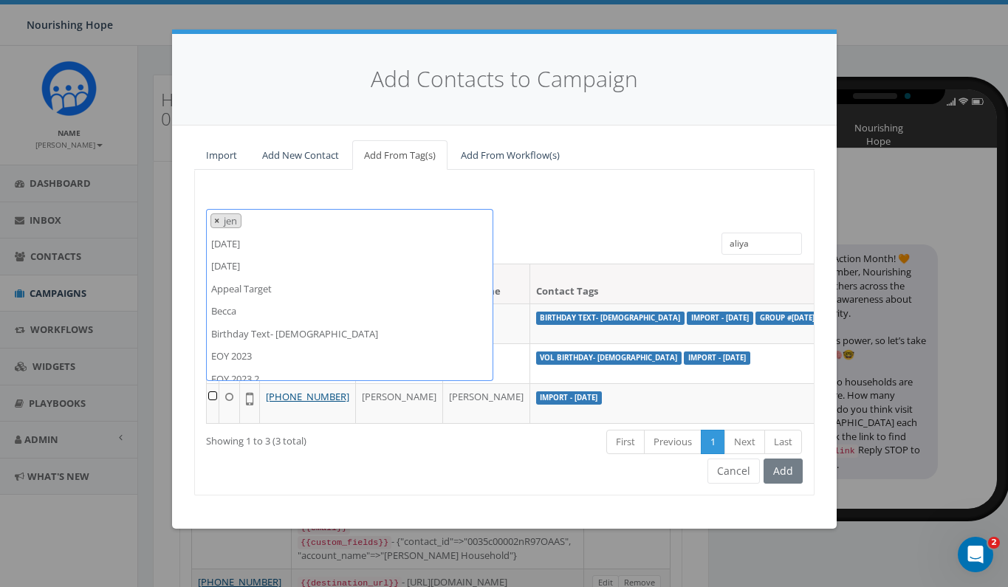
scroll to position [4843, 0]
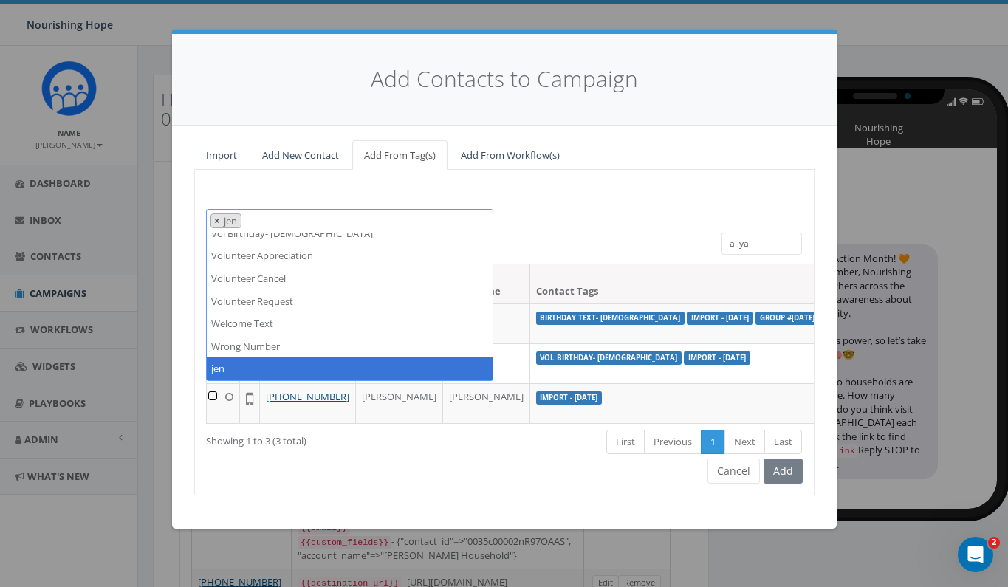
drag, startPoint x: 245, startPoint y: 218, endPoint x: 219, endPoint y: 218, distance: 25.9
click at [219, 218] on span "× jen" at bounding box center [349, 221] width 287 height 24
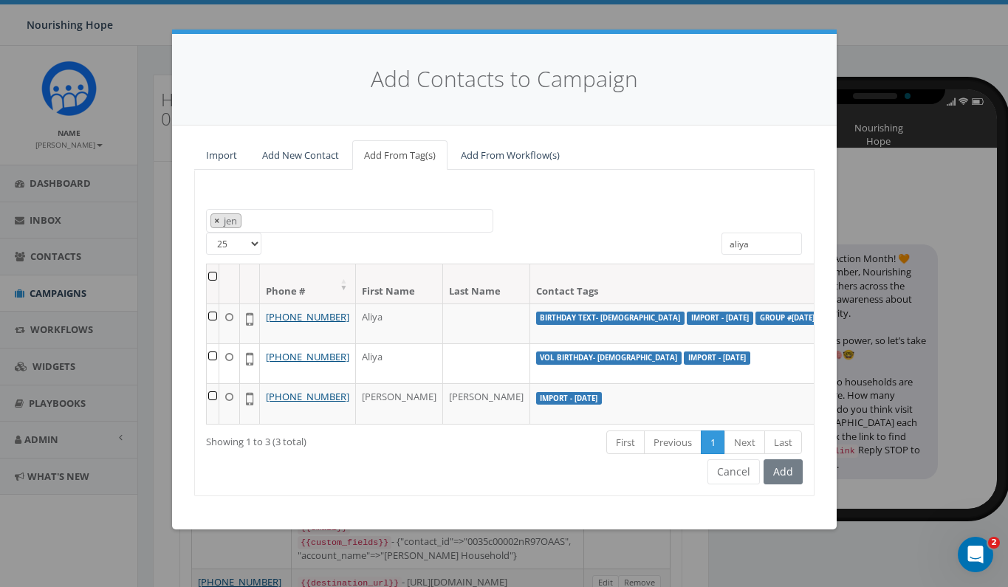
type textarea "jen"
select select
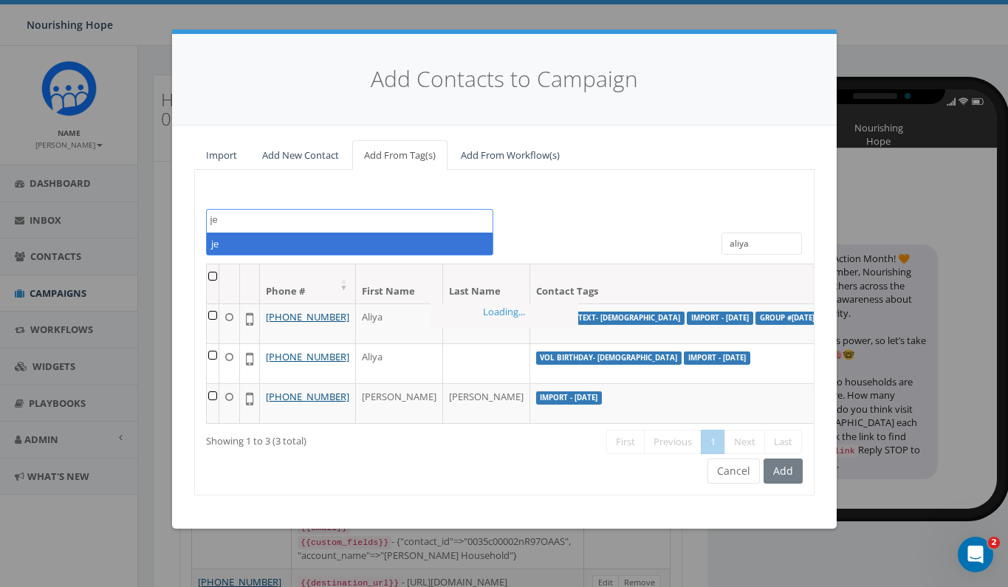
type textarea "j"
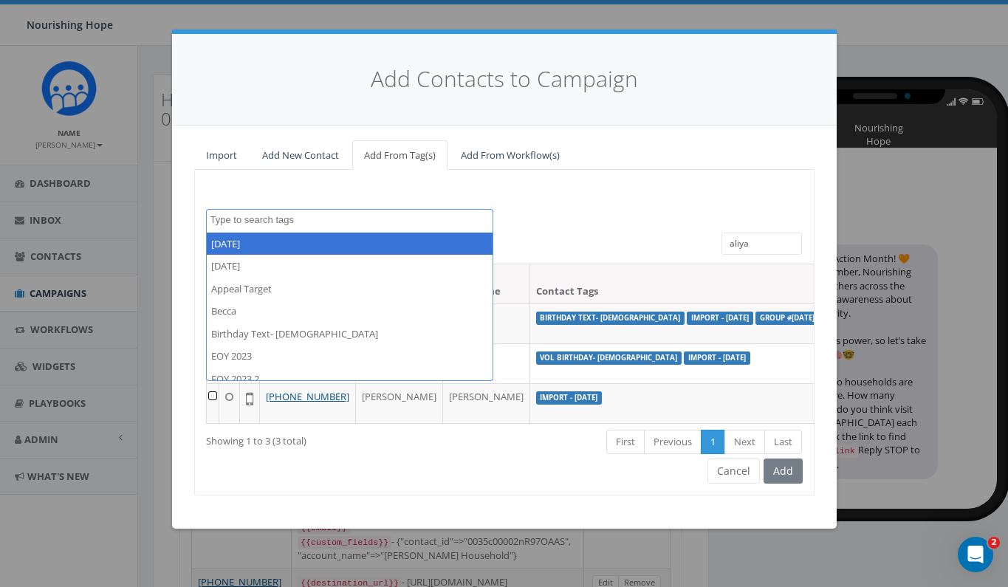
scroll to position [2843, 0]
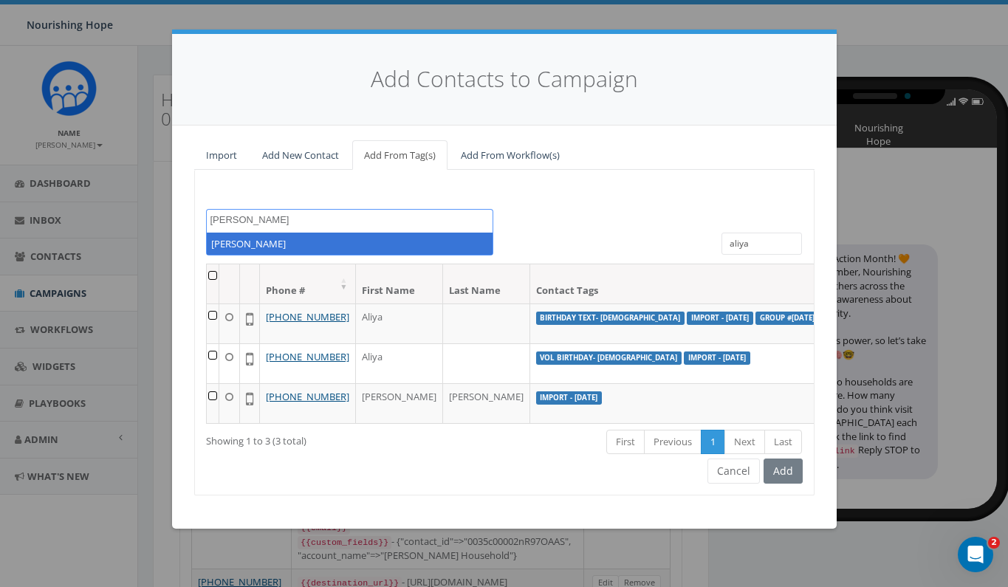
type textarea "Jen Allman"
select select "Jen Allman"
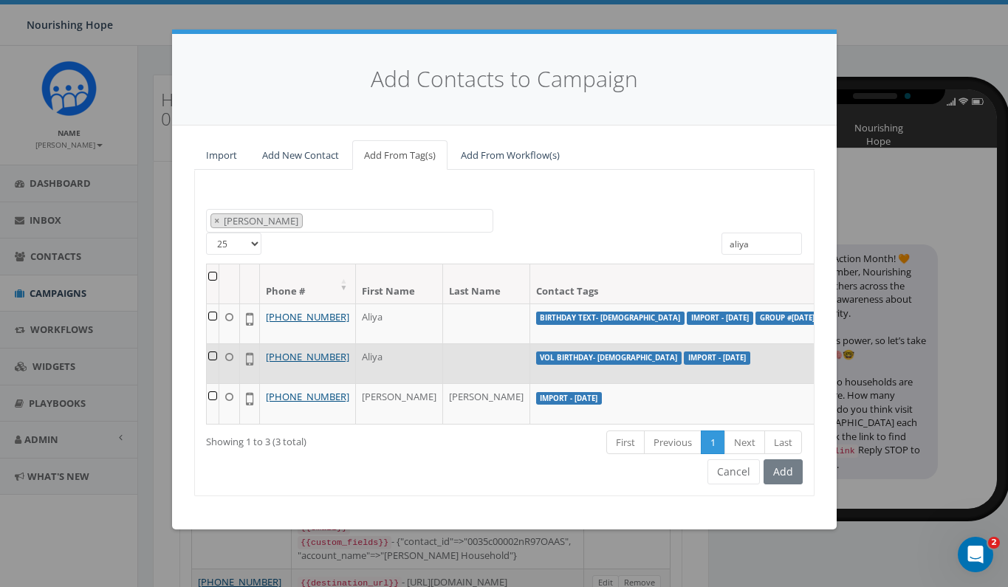
scroll to position [0, 0]
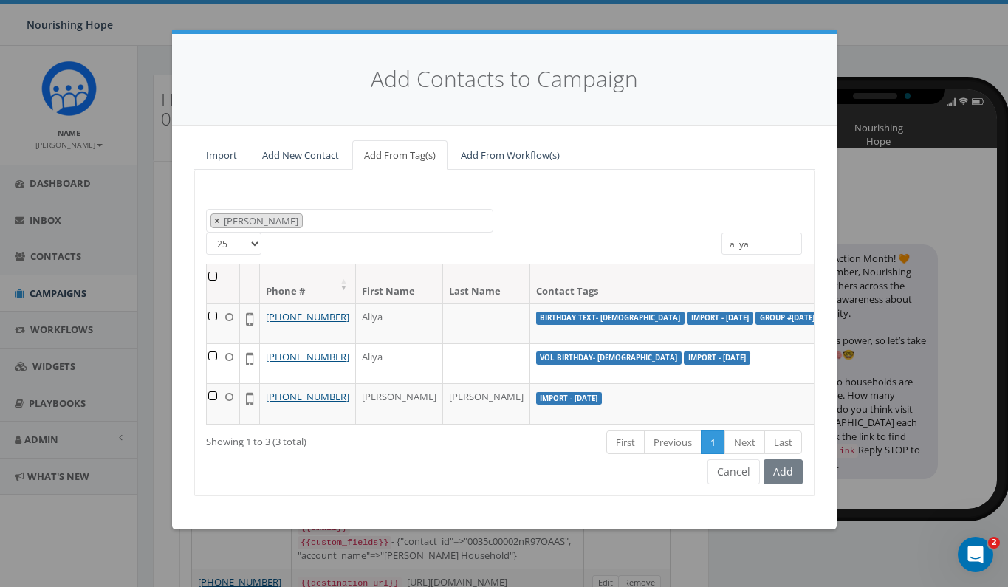
click at [215, 221] on span "×" at bounding box center [216, 220] width 5 height 13
select select
click at [756, 247] on input "aliya" at bounding box center [762, 244] width 81 height 22
drag, startPoint x: 756, startPoint y: 247, endPoint x: 714, endPoint y: 247, distance: 42.8
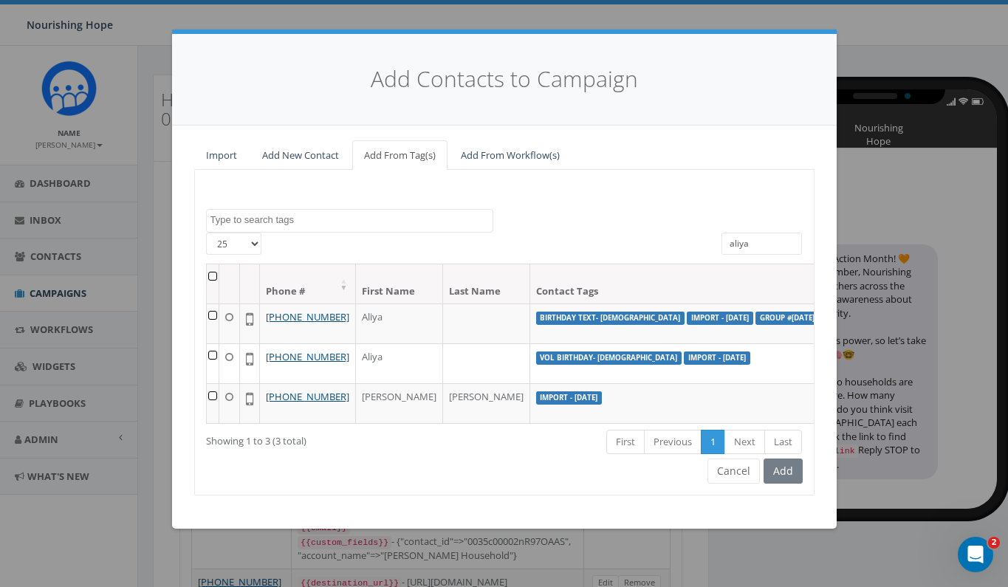
click at [714, 247] on div "aliya" at bounding box center [762, 246] width 103 height 26
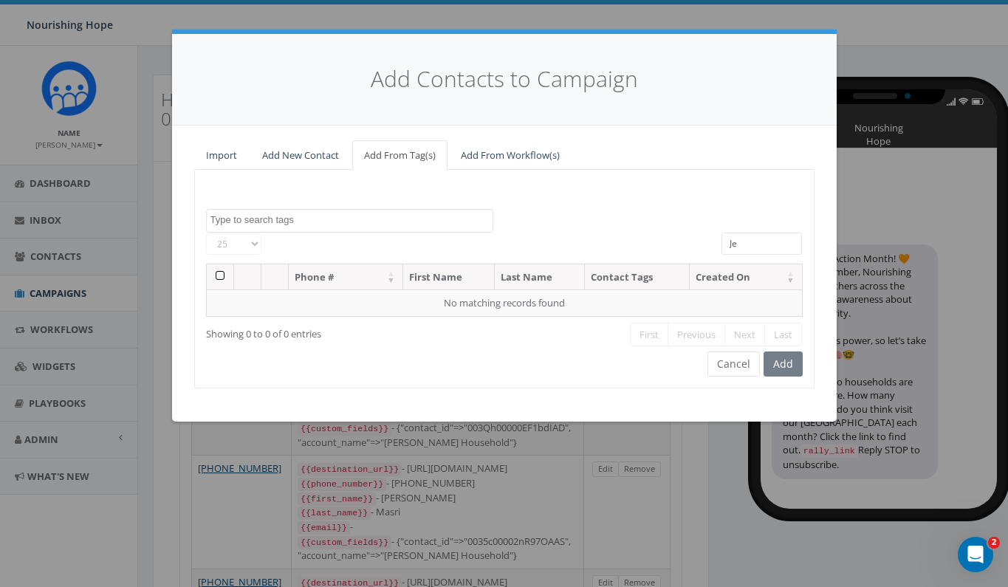
type input "J"
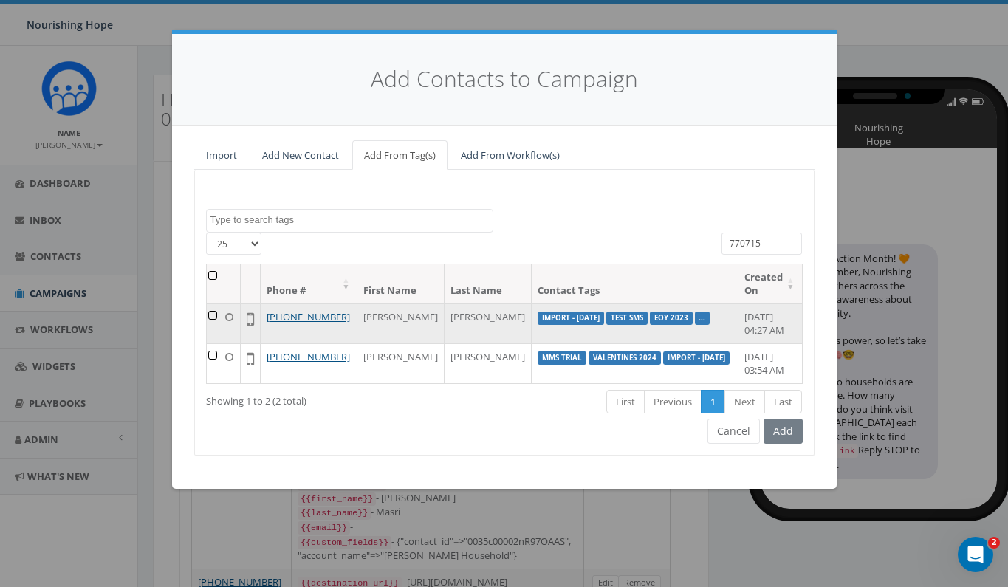
type input "770715"
click at [220, 315] on td at bounding box center [213, 324] width 13 height 40
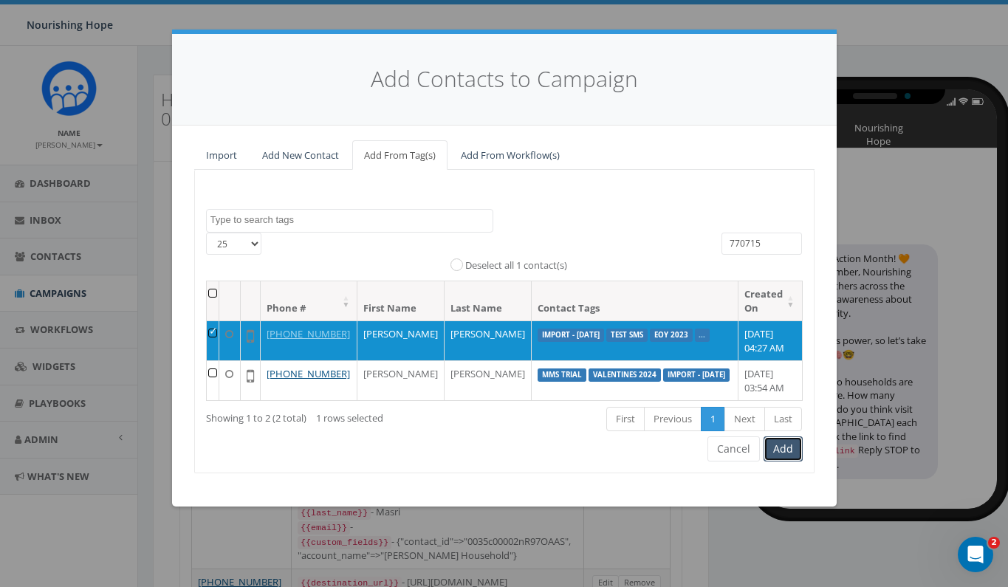
click at [792, 448] on button "Add" at bounding box center [783, 449] width 39 height 25
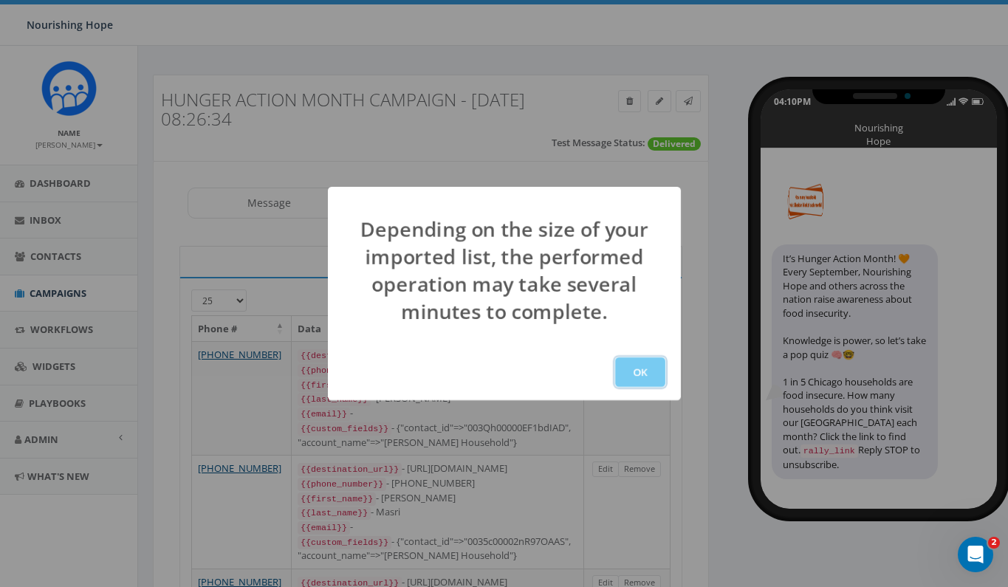
click at [652, 363] on button "OK" at bounding box center [640, 373] width 50 height 30
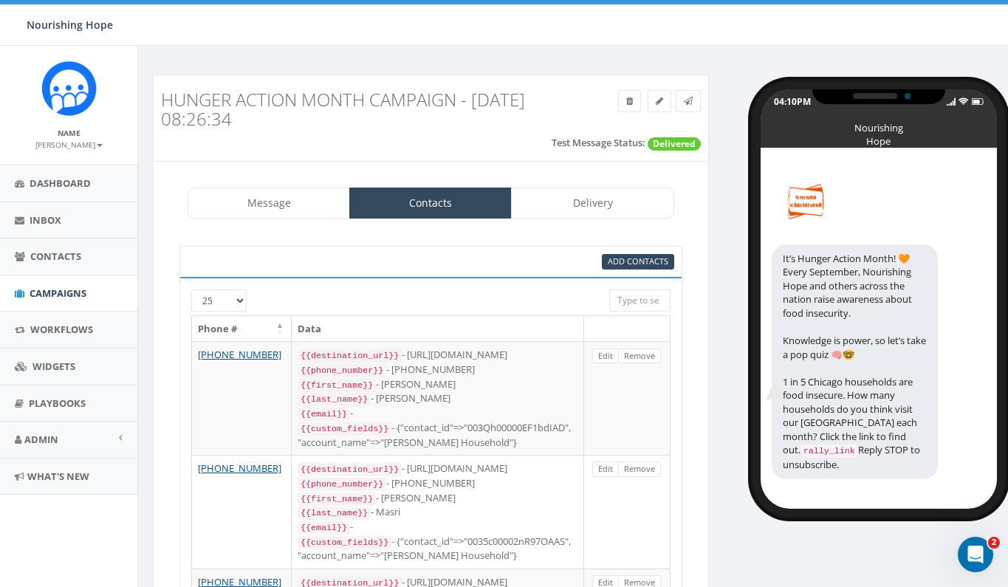
scroll to position [231, 0]
click at [634, 261] on span "Add Contacts" at bounding box center [638, 261] width 61 height 11
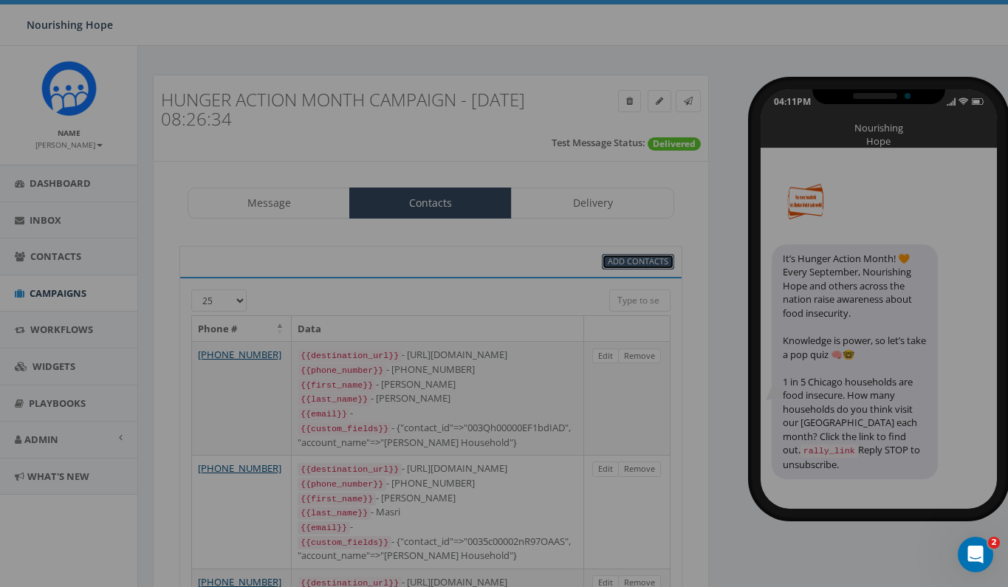
select select
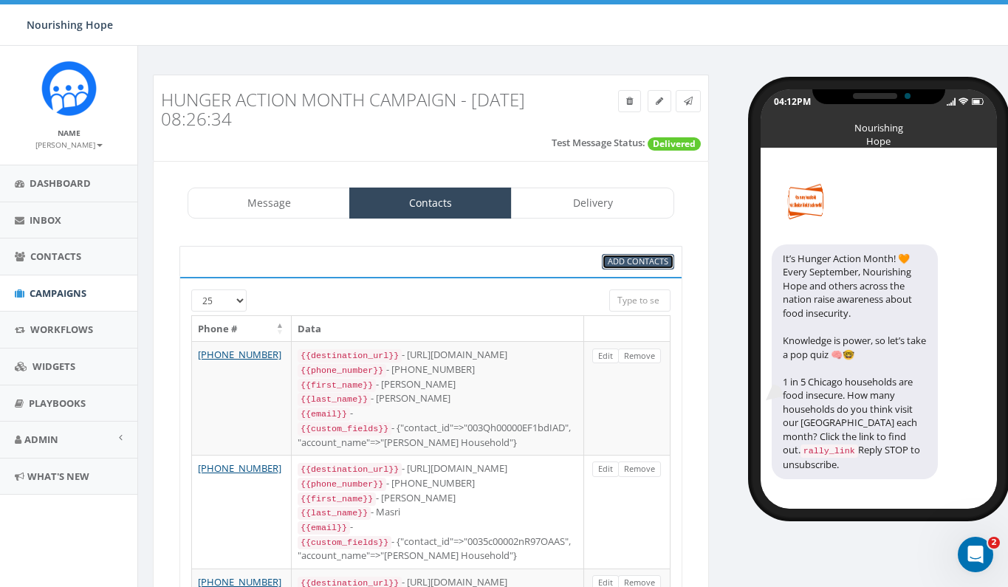
click at [635, 265] on span "Add Contacts" at bounding box center [638, 261] width 61 height 11
select select
click at [72, 301] on link "Campaigns" at bounding box center [68, 294] width 137 height 36
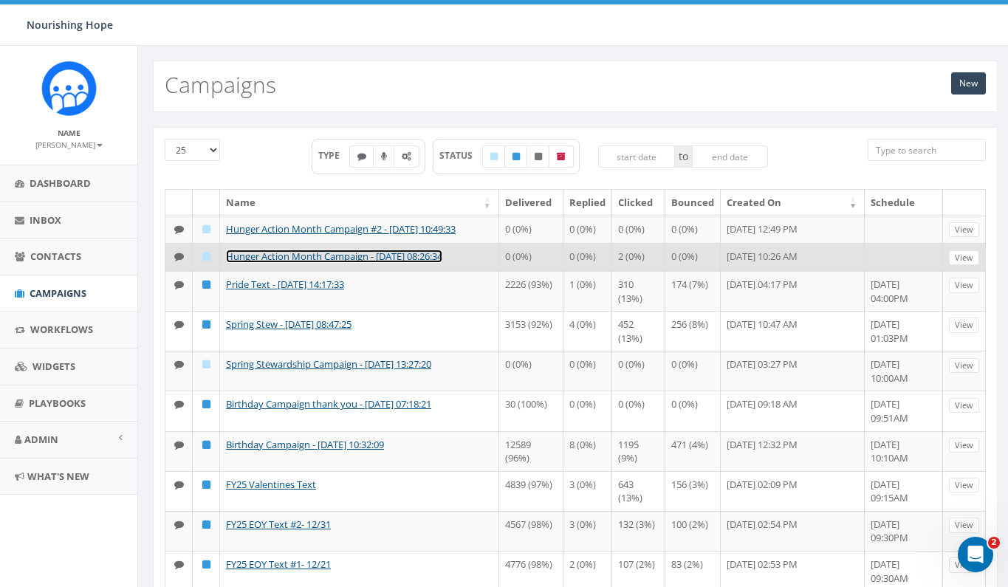
click at [302, 263] on link "Hunger Action Month Campaign - [DATE] 08:26:34" at bounding box center [334, 256] width 216 height 13
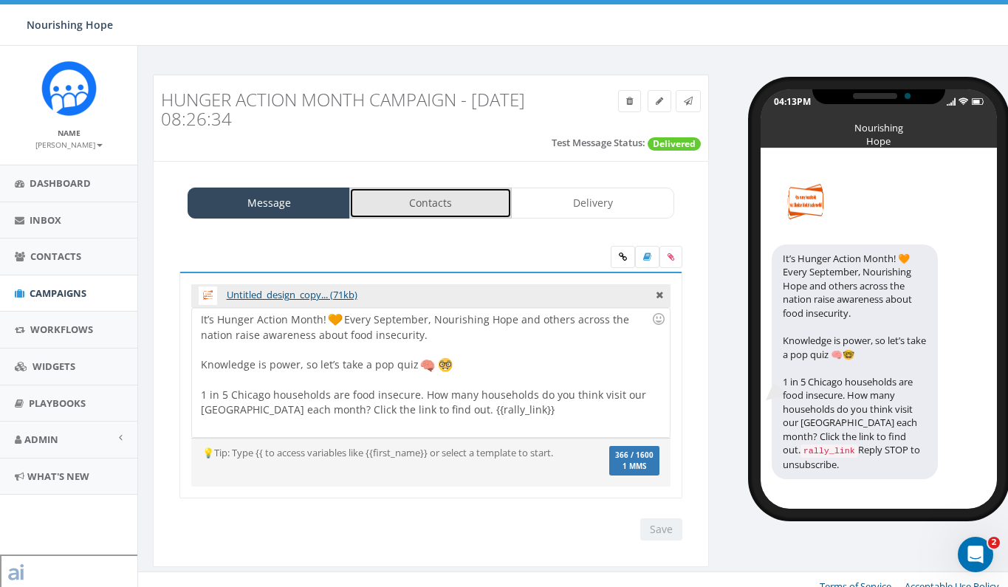
click at [451, 200] on link "Contacts" at bounding box center [430, 203] width 163 height 31
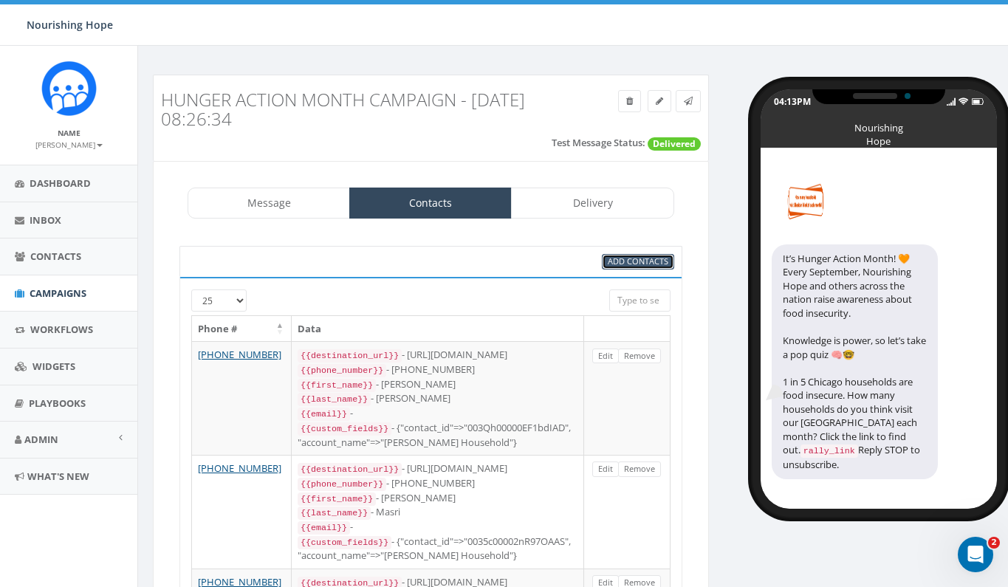
click at [639, 261] on span "Add Contacts" at bounding box center [638, 261] width 61 height 11
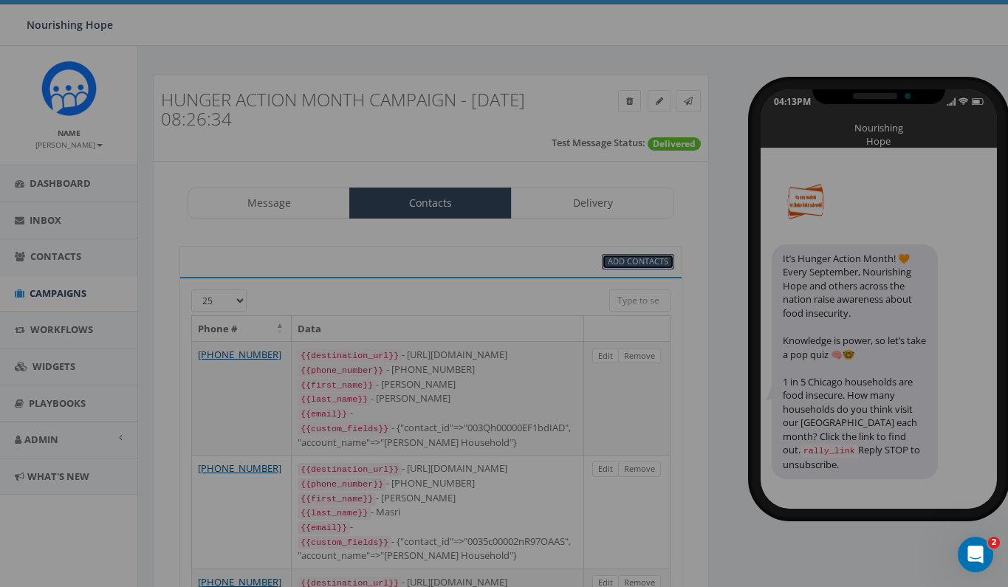
select select
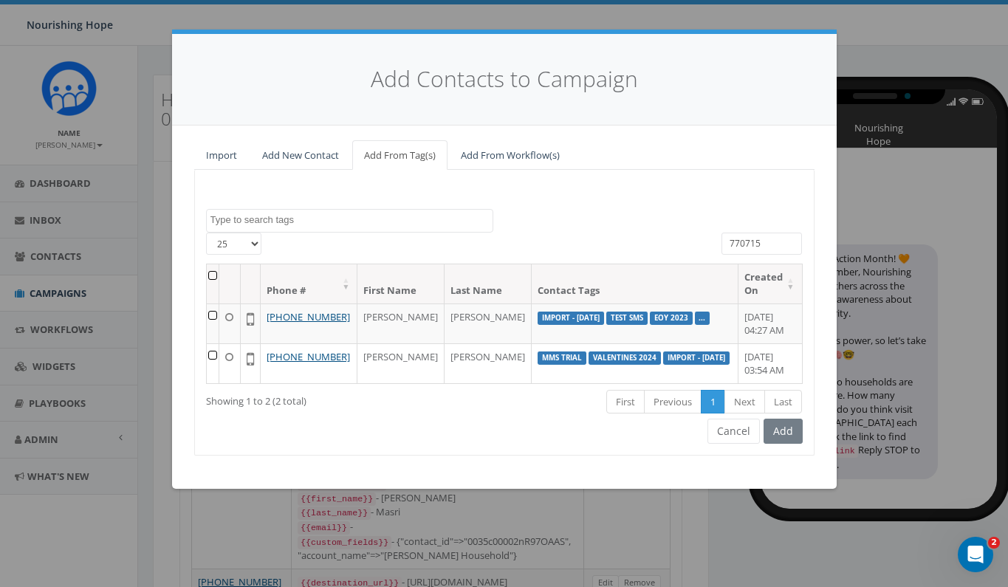
click at [752, 243] on input "770715" at bounding box center [762, 244] width 81 height 22
drag, startPoint x: 768, startPoint y: 243, endPoint x: 694, endPoint y: 243, distance: 74.6
click at [694, 243] on div "25 50 100 770715" at bounding box center [504, 248] width 619 height 31
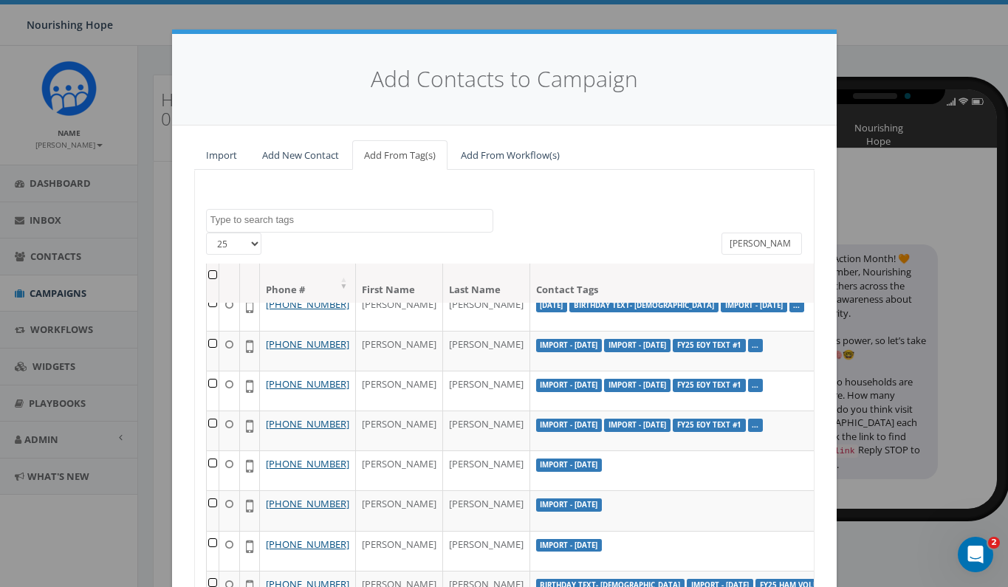
scroll to position [606, 0]
type input "Betsy"
click at [212, 571] on td at bounding box center [213, 591] width 13 height 40
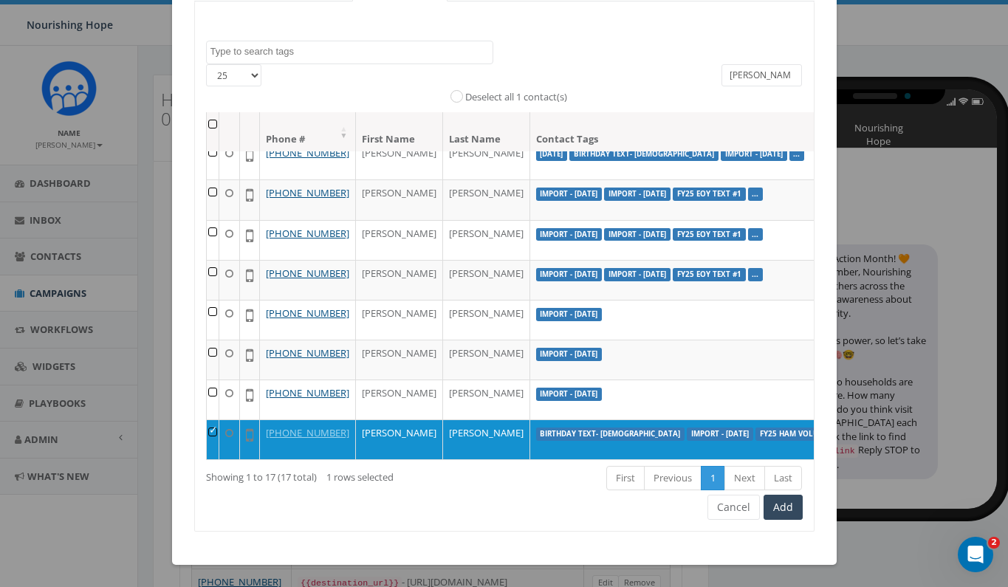
scroll to position [165, 0]
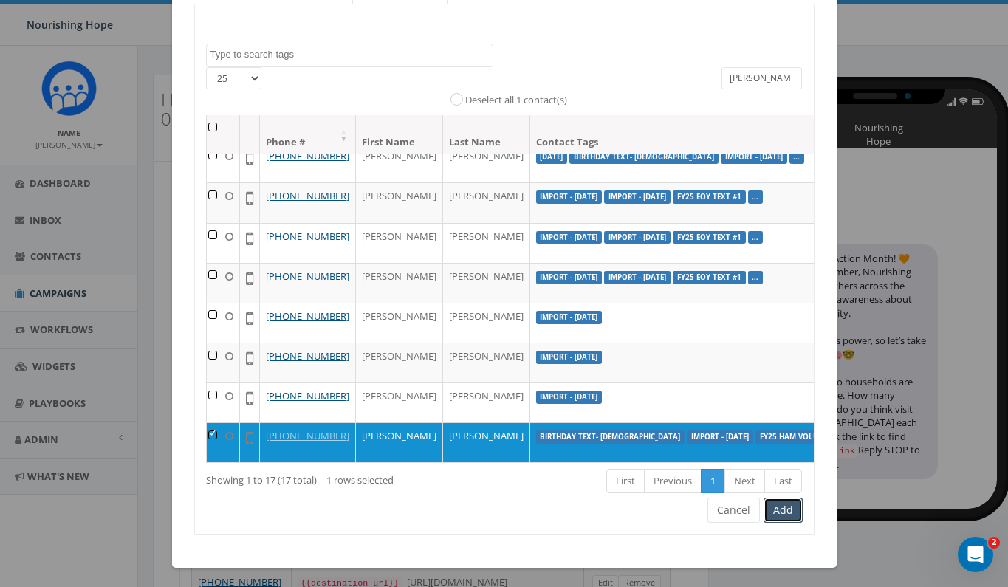
click at [779, 510] on button "Add" at bounding box center [783, 510] width 39 height 25
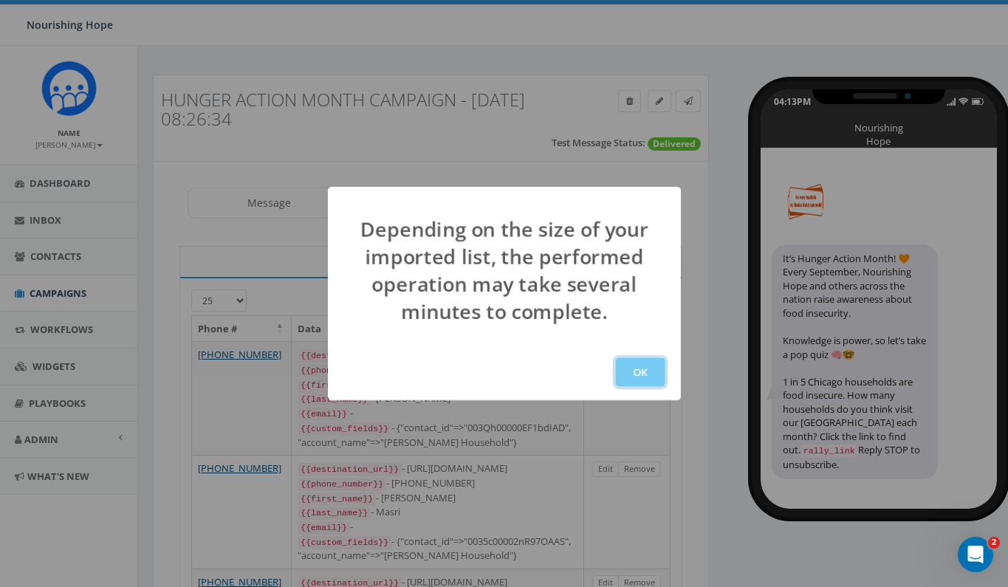
click at [638, 377] on button "OK" at bounding box center [640, 373] width 50 height 30
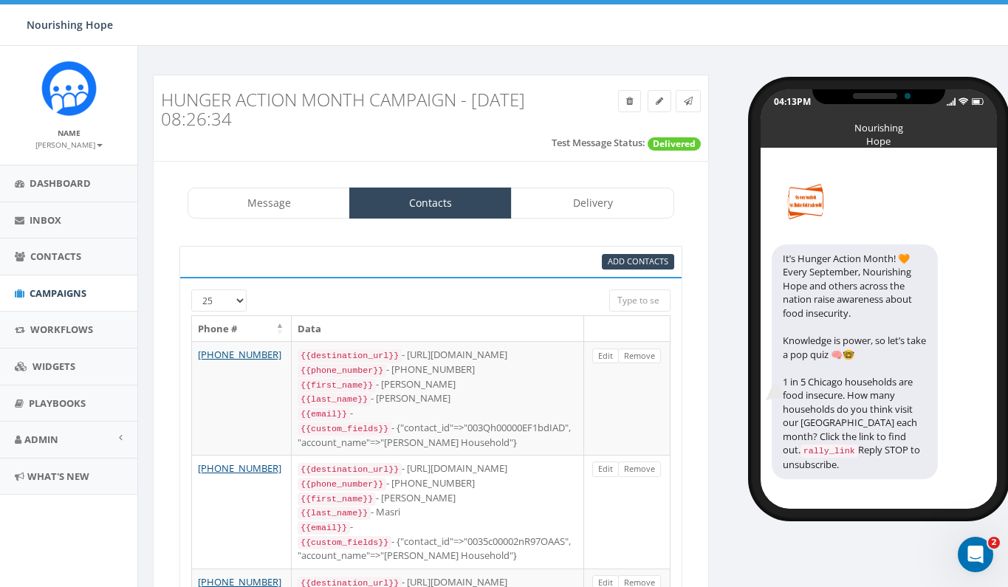
scroll to position [231, 0]
click at [86, 299] on span "Campaigns" at bounding box center [58, 293] width 57 height 13
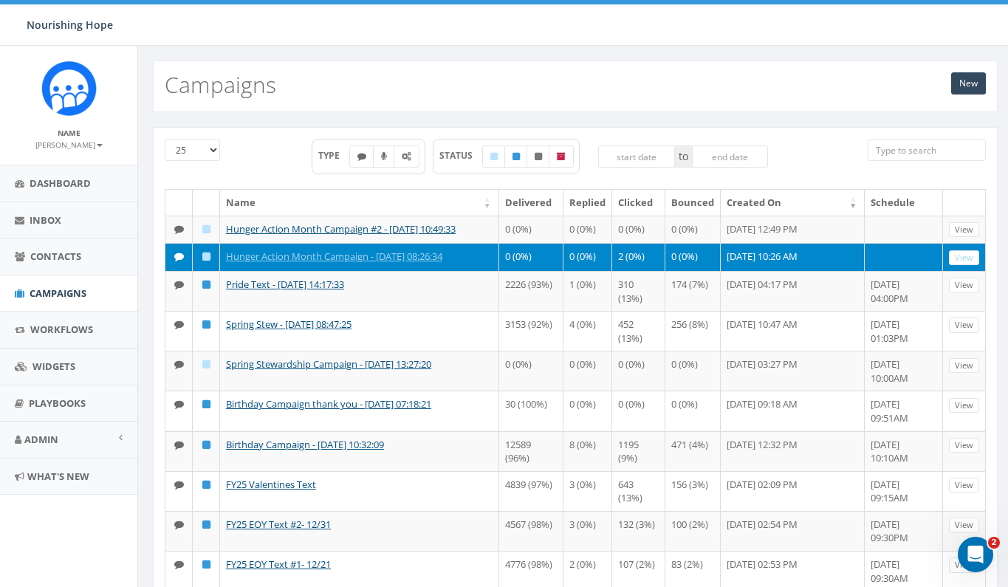
click at [341, 271] on td "Hunger Action Month Campaign - [DATE] 08:26:34" at bounding box center [359, 257] width 279 height 28
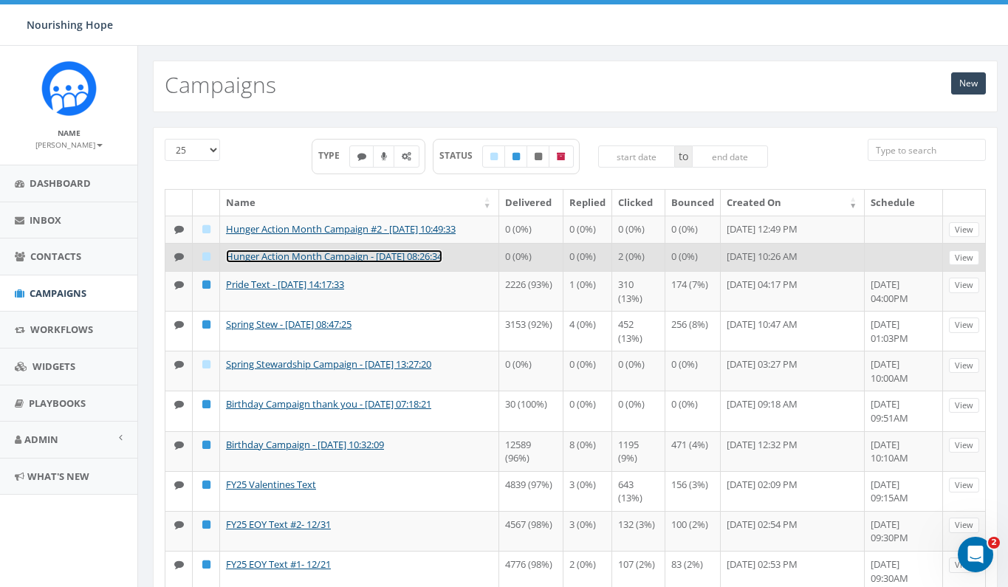
click at [346, 263] on link "Hunger Action Month Campaign - [DATE] 08:26:34" at bounding box center [334, 256] width 216 height 13
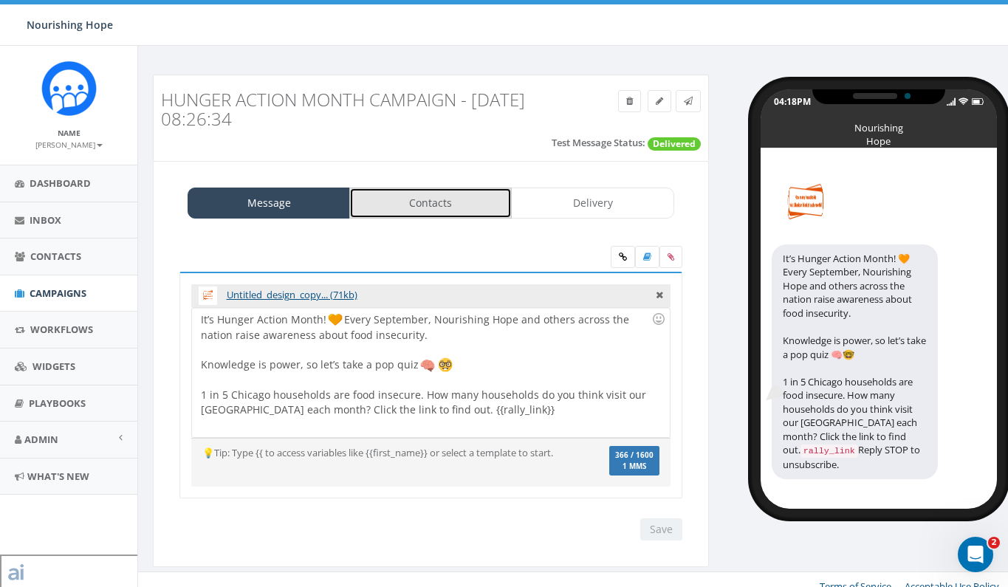
click at [467, 211] on link "Contacts" at bounding box center [430, 203] width 163 height 31
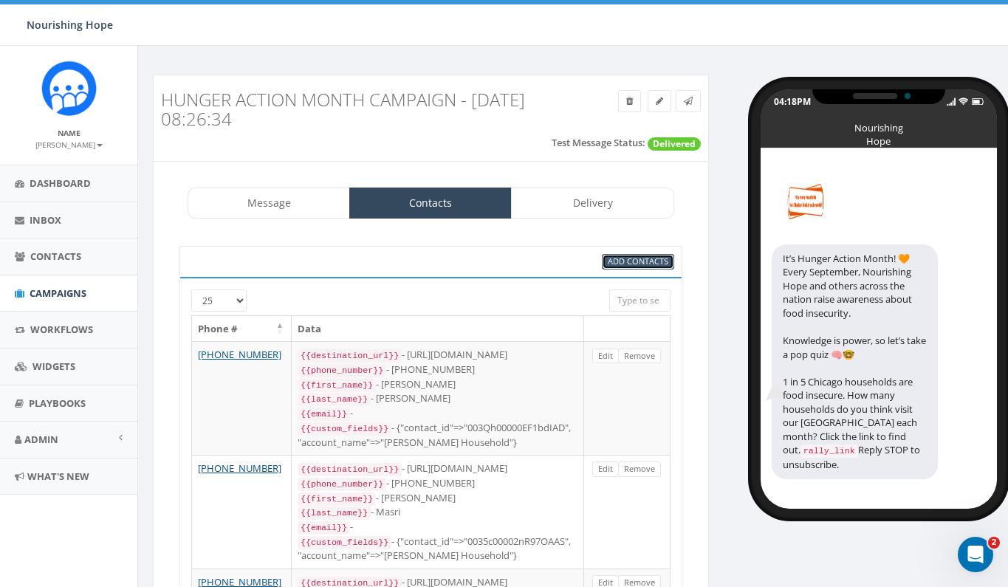
click at [643, 262] on span "Add Contacts" at bounding box center [638, 261] width 61 height 11
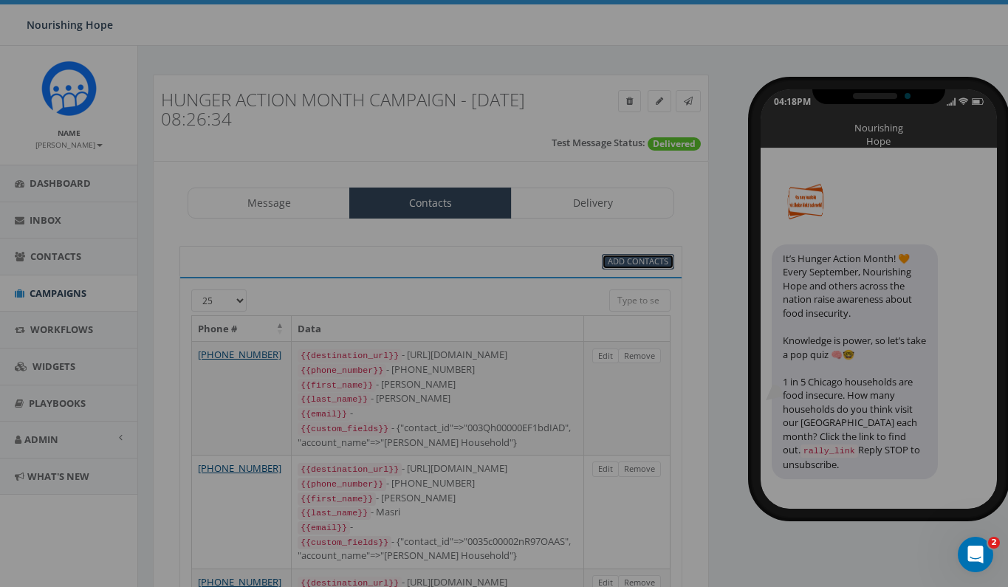
select select
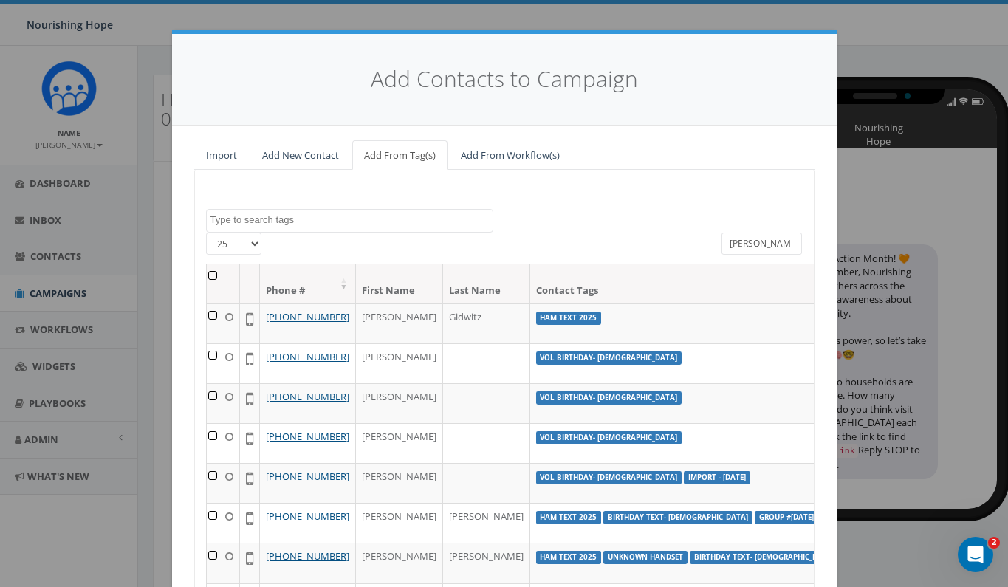
click at [472, 220] on textarea "Search" at bounding box center [352, 219] width 282 height 13
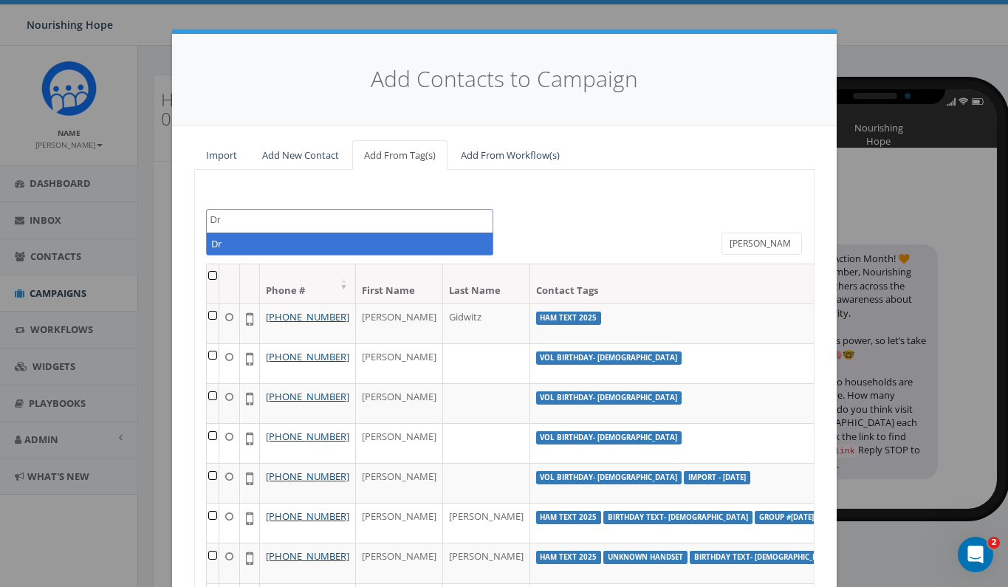
type textarea "D"
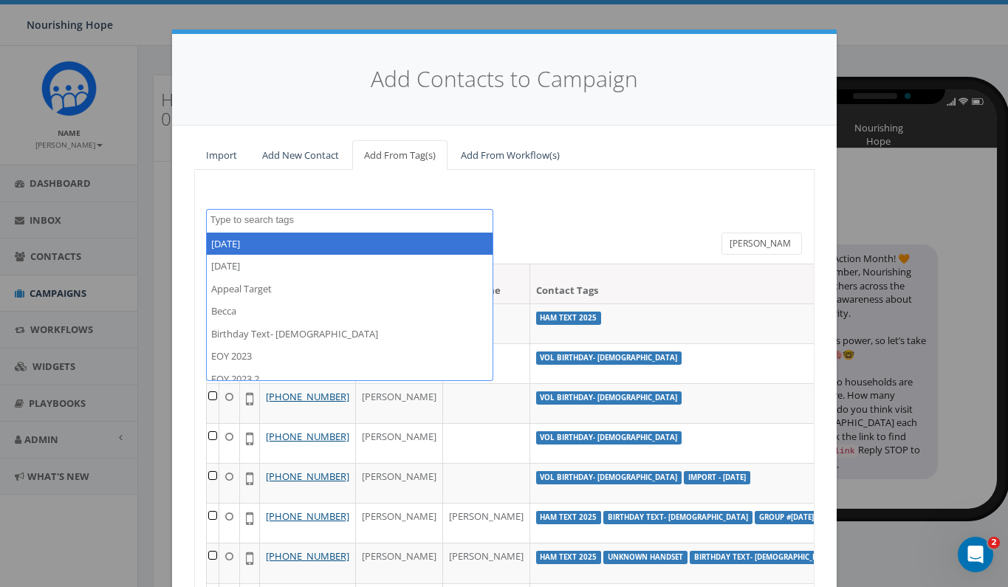
click at [728, 241] on input "Betsy" at bounding box center [762, 244] width 81 height 22
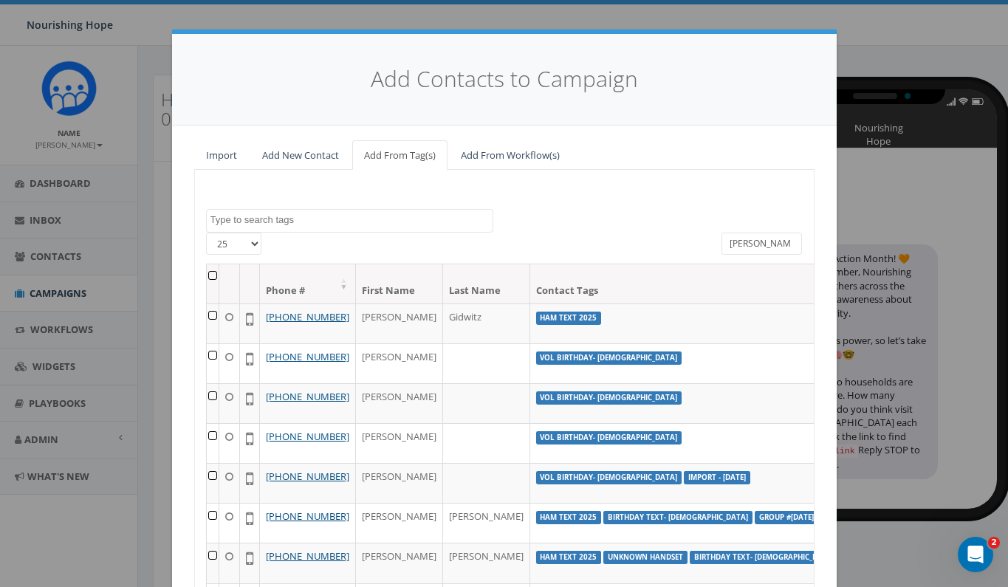
drag, startPoint x: 761, startPoint y: 241, endPoint x: 712, endPoint y: 241, distance: 48.8
click at [712, 241] on div "Betsy" at bounding box center [762, 246] width 103 height 26
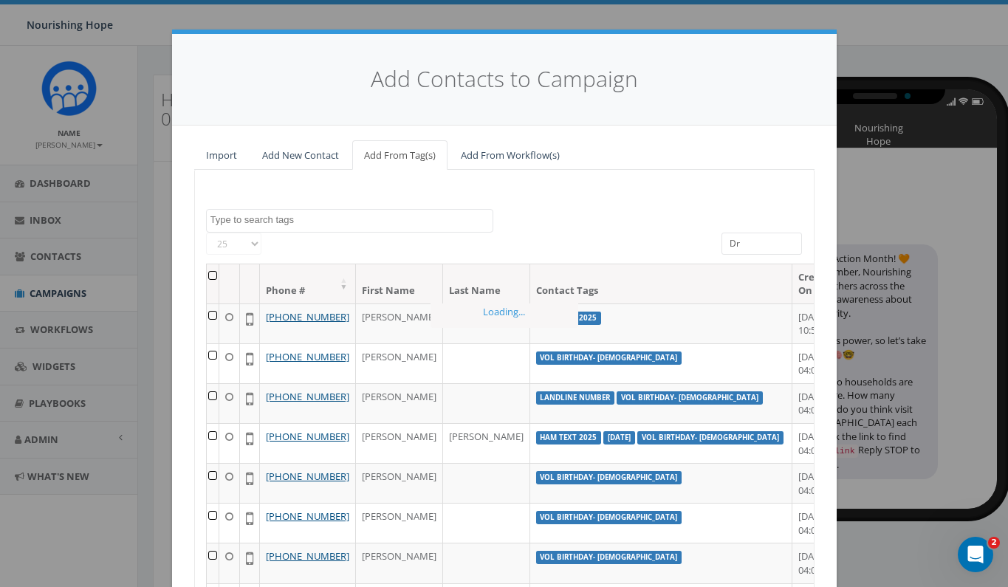
type input "D"
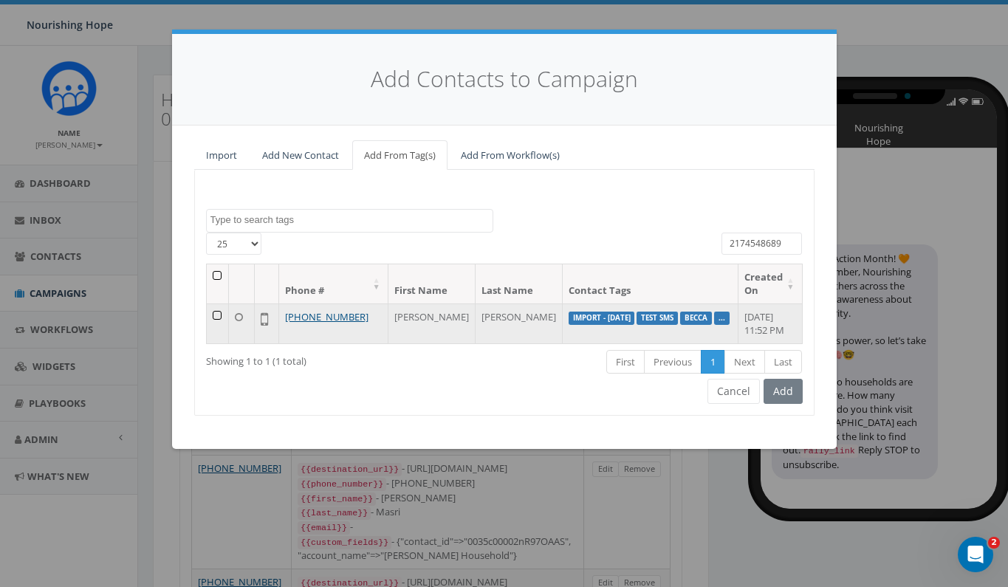
type input "2174548689"
click at [214, 318] on td at bounding box center [218, 324] width 23 height 40
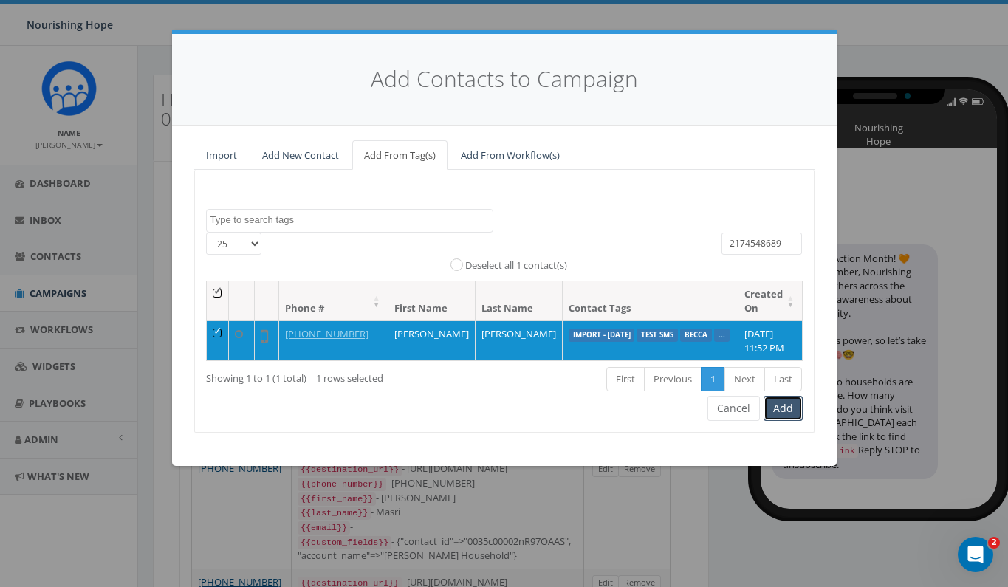
click at [790, 413] on button "Add" at bounding box center [783, 408] width 39 height 25
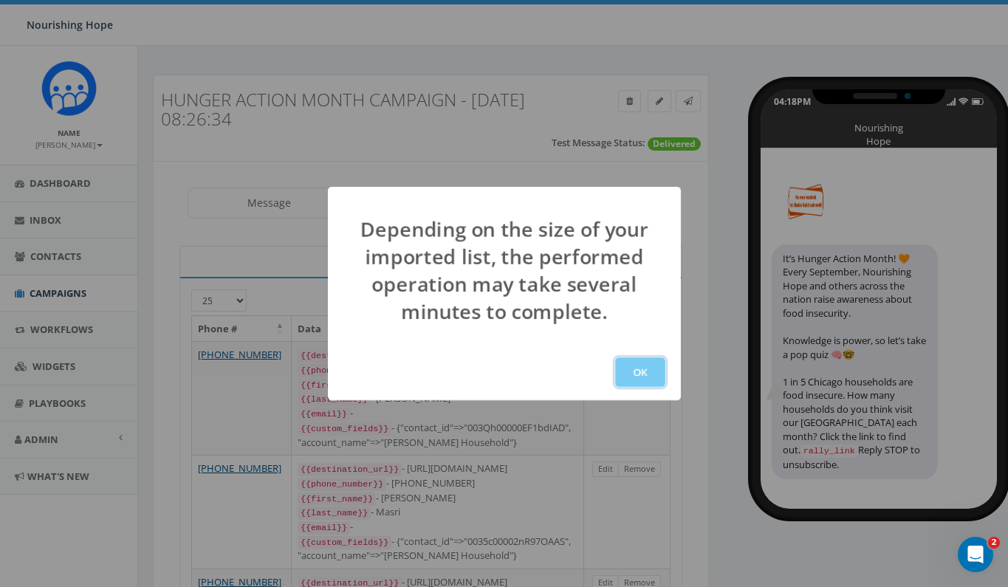
click at [647, 371] on button "OK" at bounding box center [640, 373] width 50 height 30
